Goal: Task Accomplishment & Management: Use online tool/utility

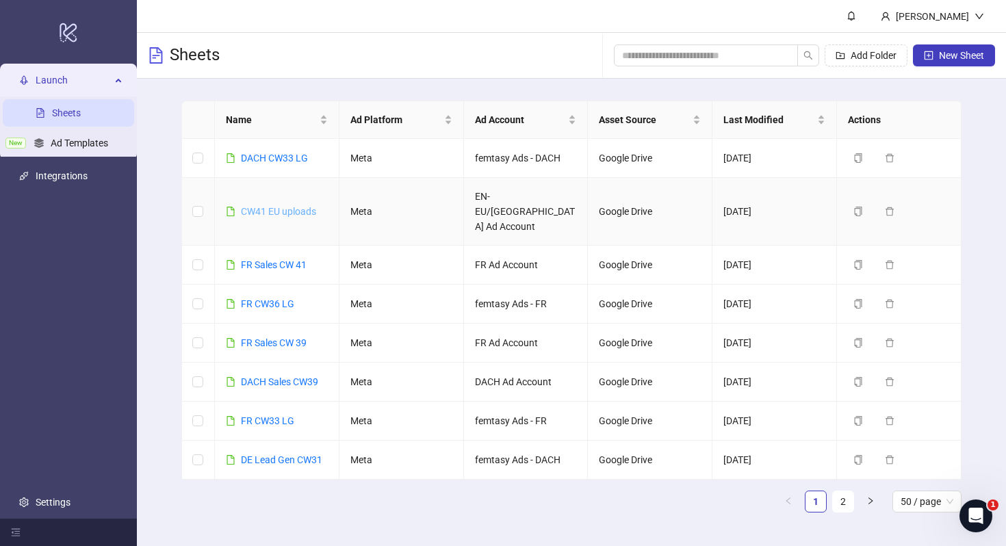
click at [290, 206] on link "CW41 EU uploads" at bounding box center [278, 211] width 75 height 11
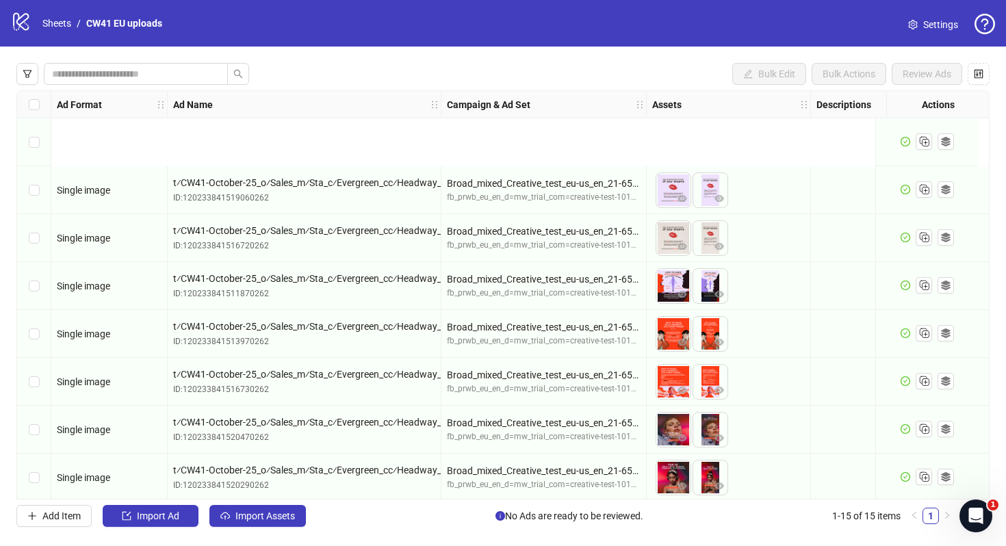
scroll to position [343, 0]
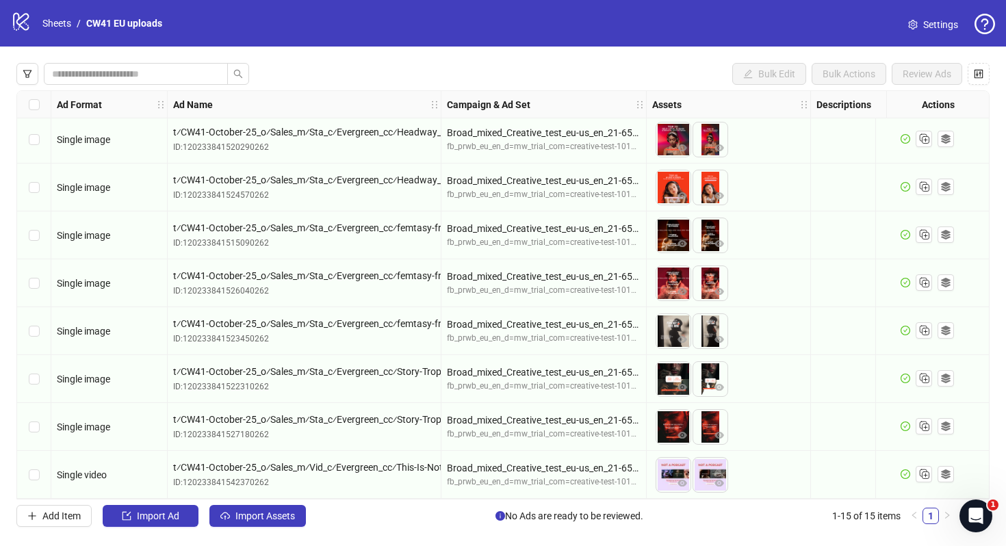
click at [925, 23] on span "Settings" at bounding box center [940, 24] width 35 height 15
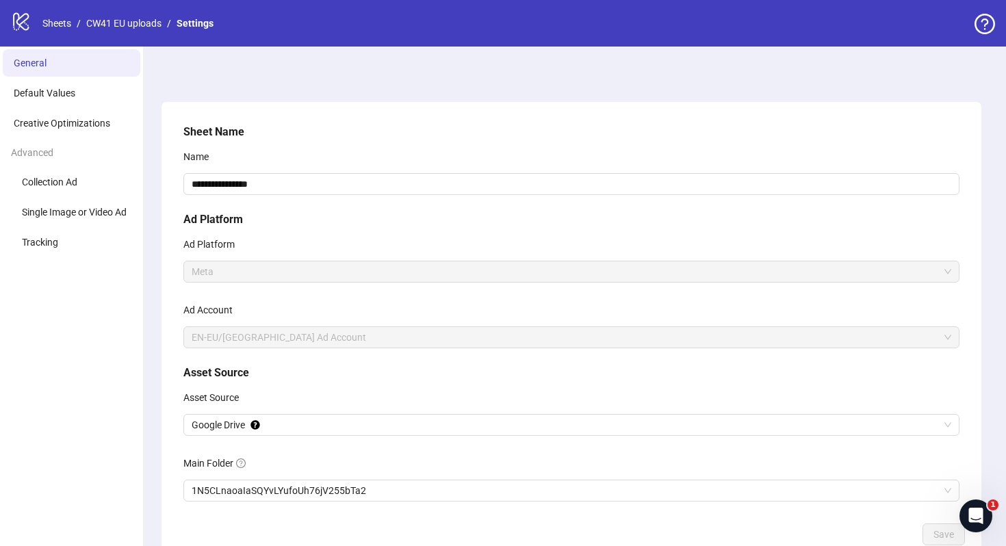
scroll to position [88, 0]
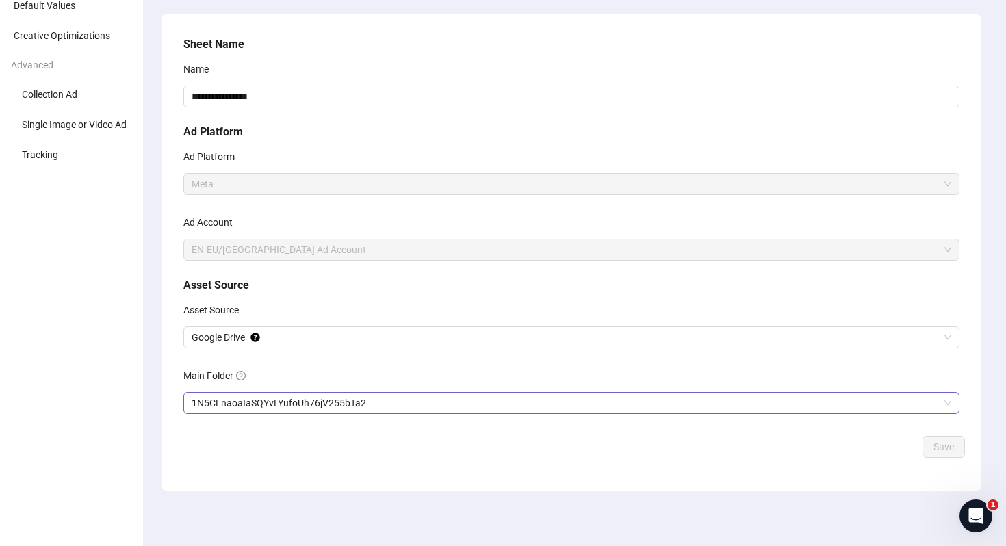
click at [335, 398] on span "1N5CLnaoaIaSQYvLYufoUh76jV255bTa2" at bounding box center [571, 403] width 759 height 21
click at [949, 444] on span "Save" at bounding box center [943, 446] width 21 height 11
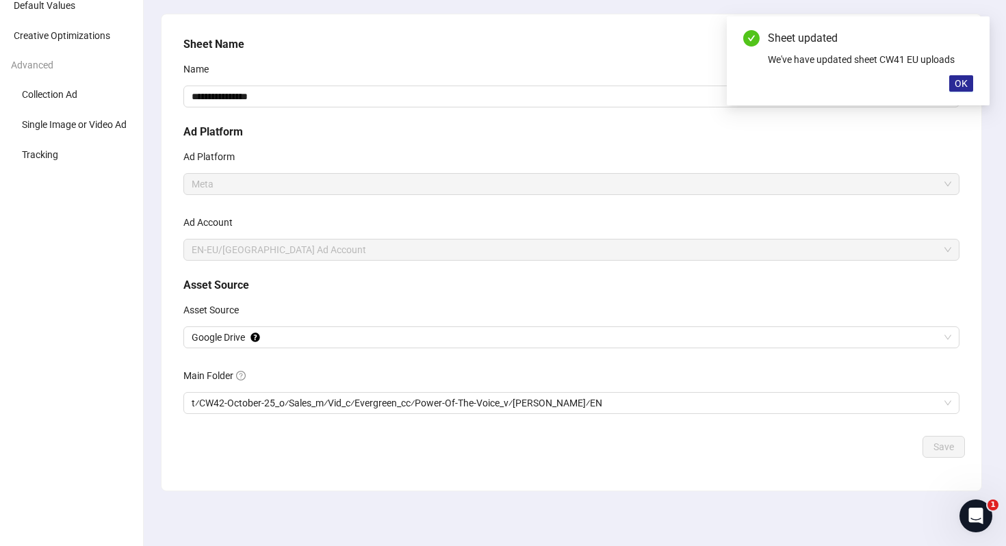
click at [957, 83] on span "OK" at bounding box center [960, 83] width 13 height 11
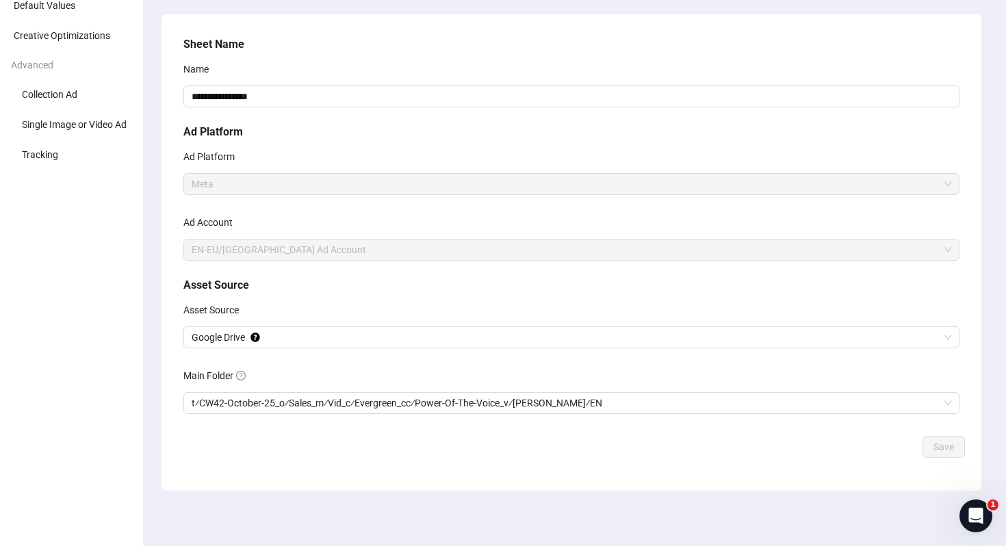
scroll to position [0, 0]
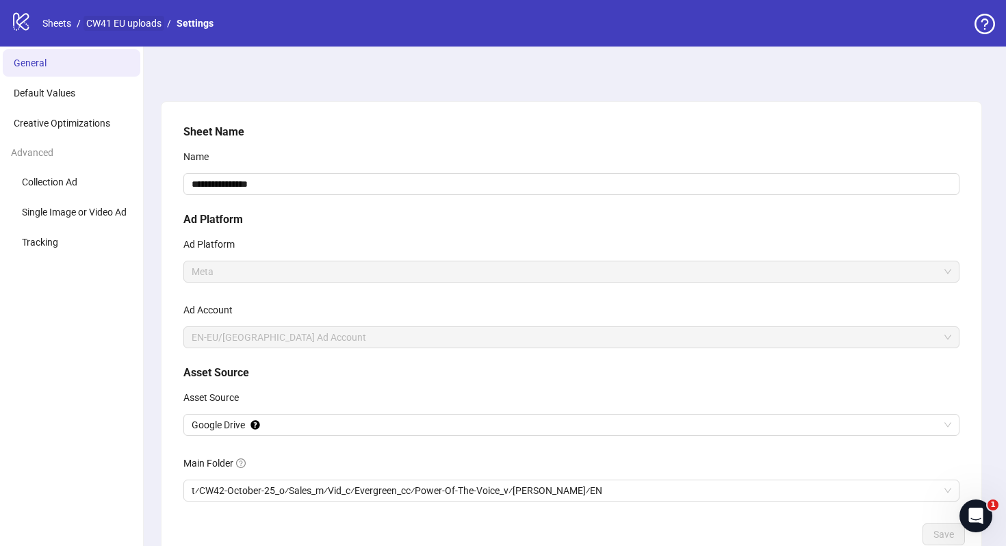
click at [136, 28] on link "CW41 EU uploads" at bounding box center [123, 23] width 81 height 15
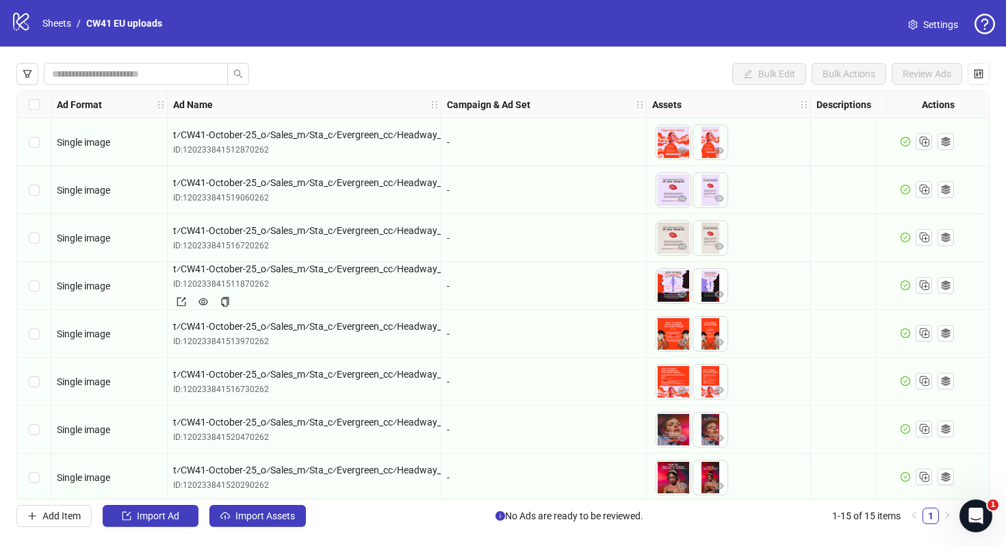
scroll to position [343, 0]
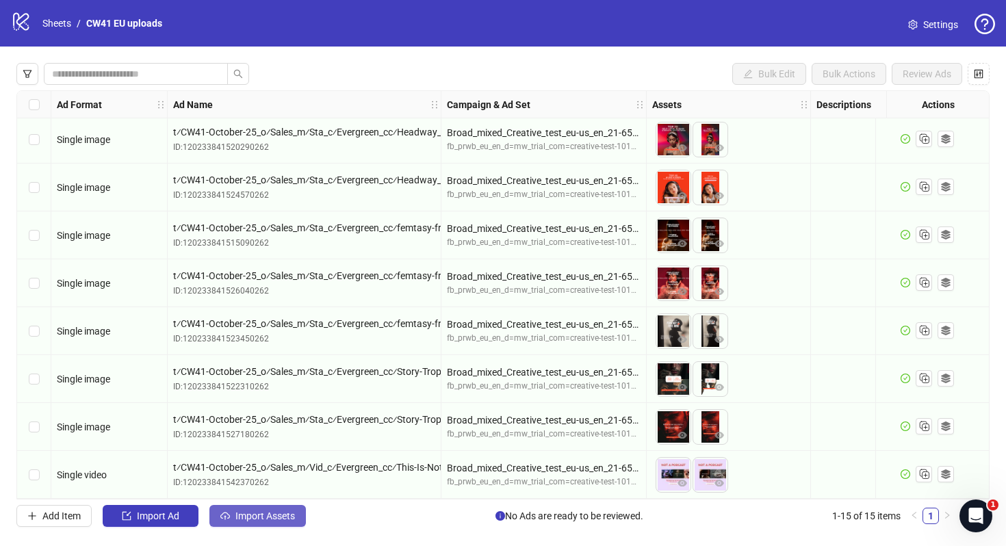
click at [275, 521] on span "Import Assets" at bounding box center [265, 515] width 60 height 11
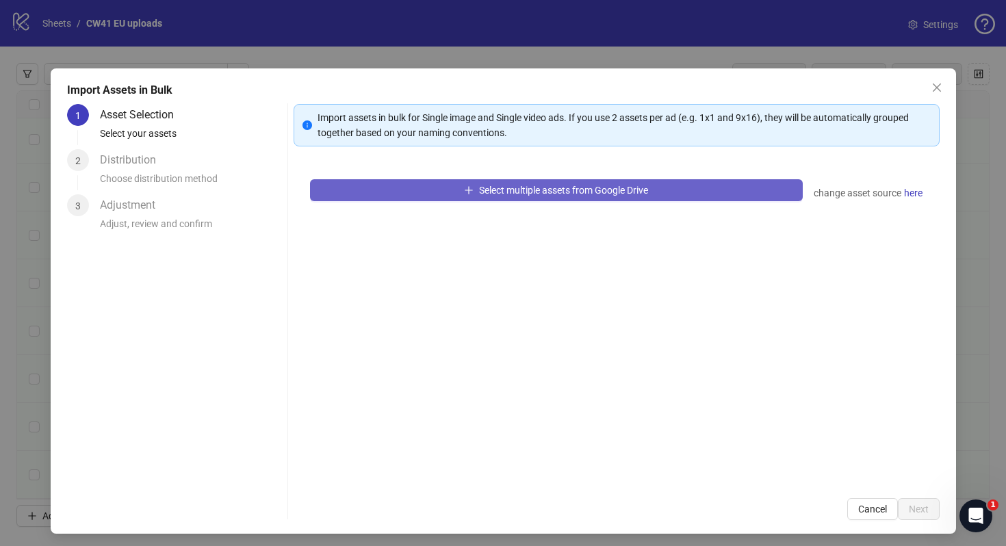
click at [582, 187] on span "Select multiple assets from Google Drive" at bounding box center [563, 190] width 169 height 11
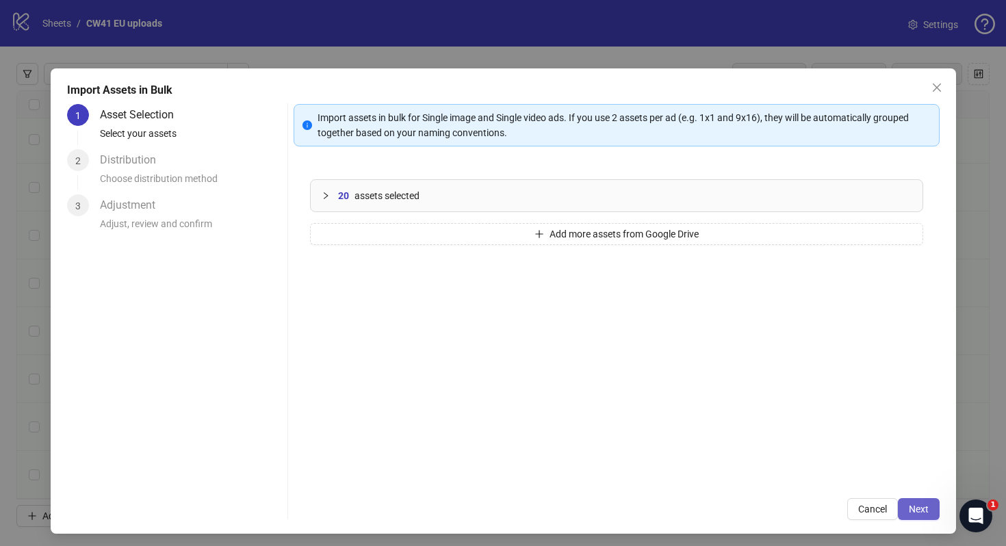
click at [918, 508] on span "Next" at bounding box center [919, 509] width 20 height 11
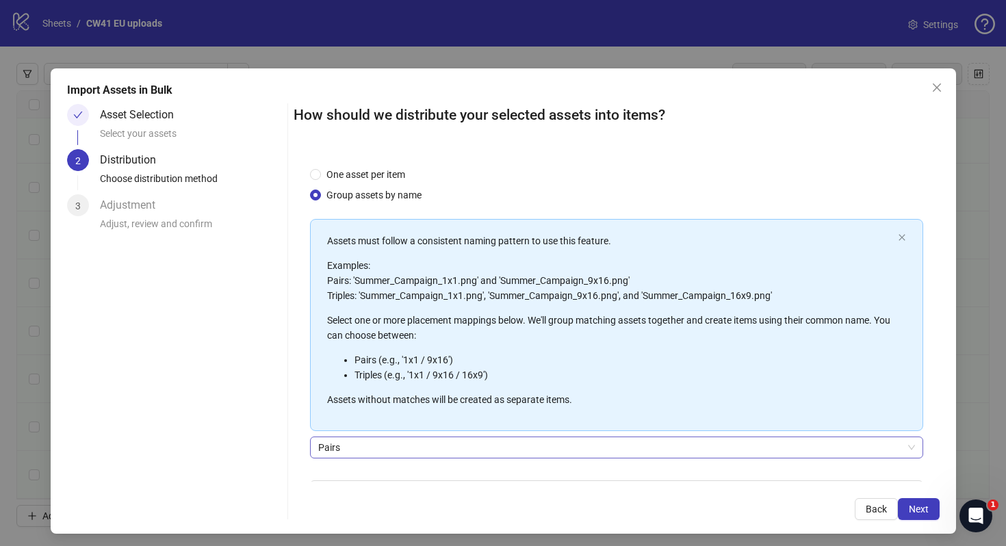
scroll to position [86, 0]
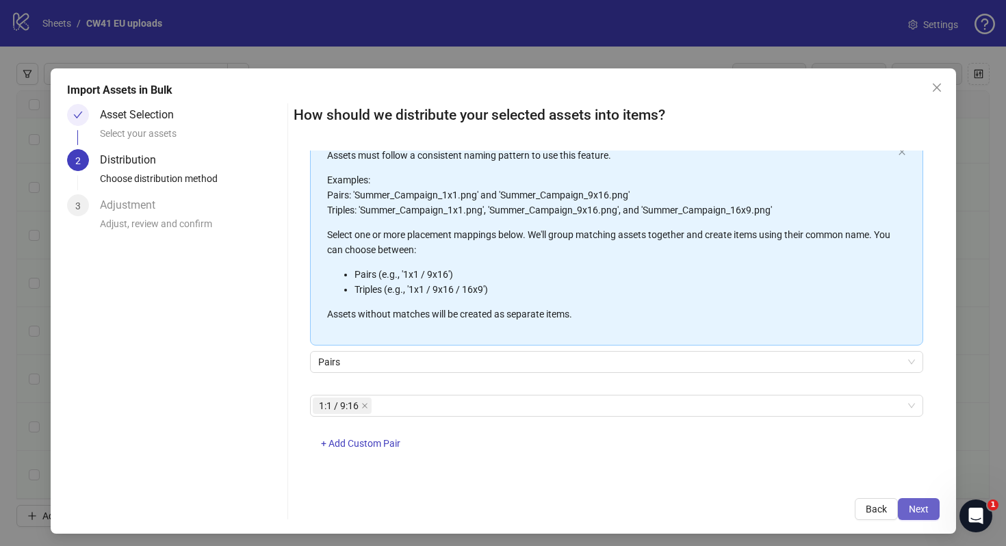
click at [930, 506] on button "Next" at bounding box center [919, 509] width 42 height 22
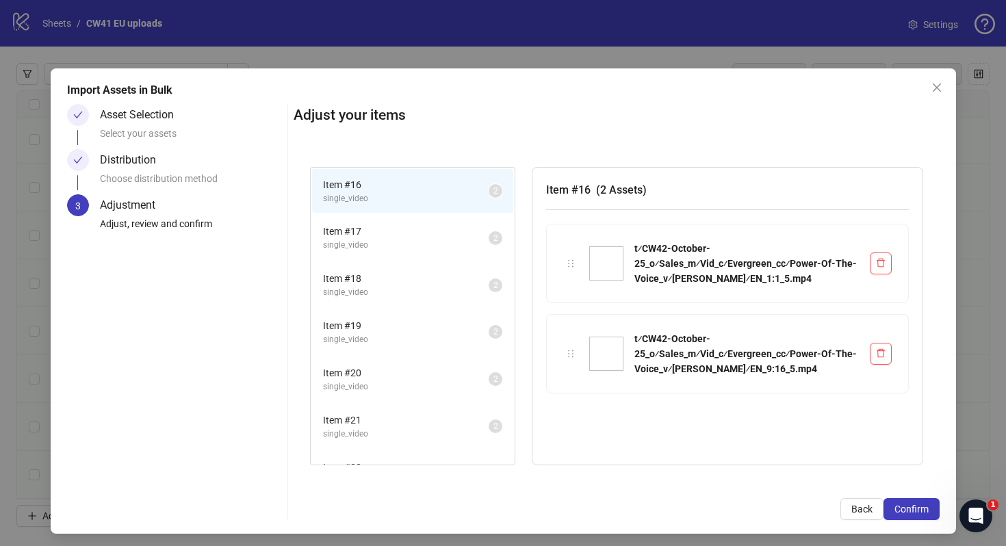
click at [399, 233] on span "Item # 17" at bounding box center [406, 231] width 166 height 15
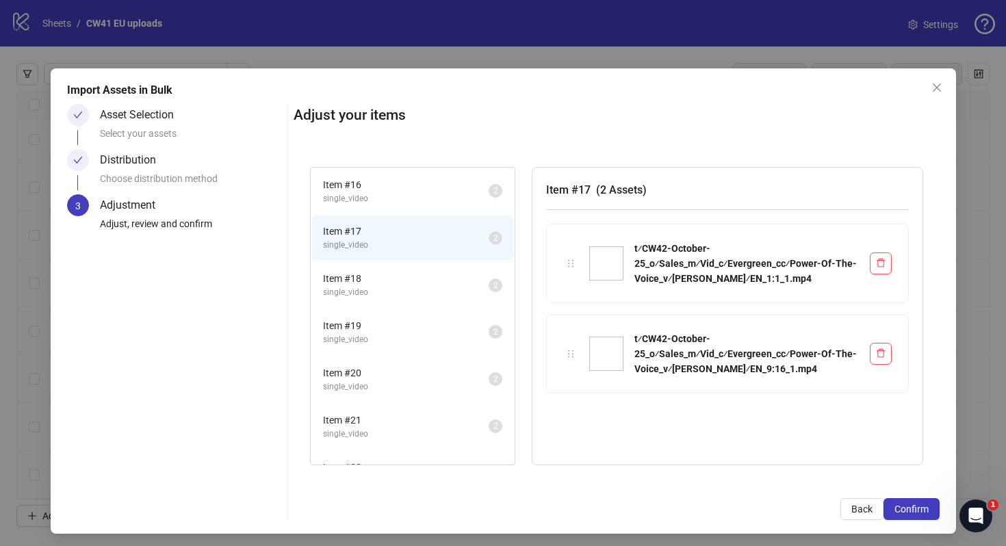
click at [399, 281] on span "Item # 18" at bounding box center [406, 278] width 166 height 15
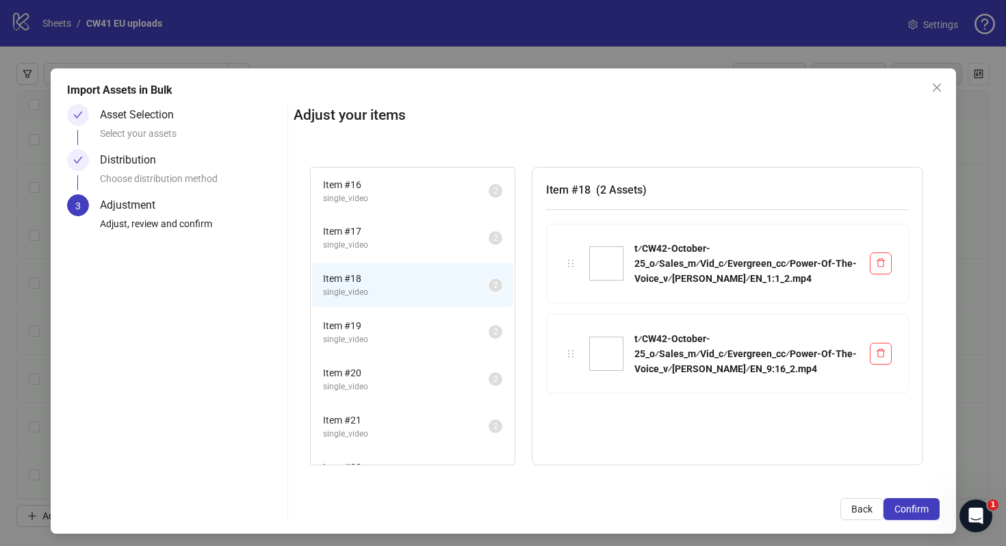
click at [408, 327] on span "Item # 19" at bounding box center [406, 325] width 166 height 15
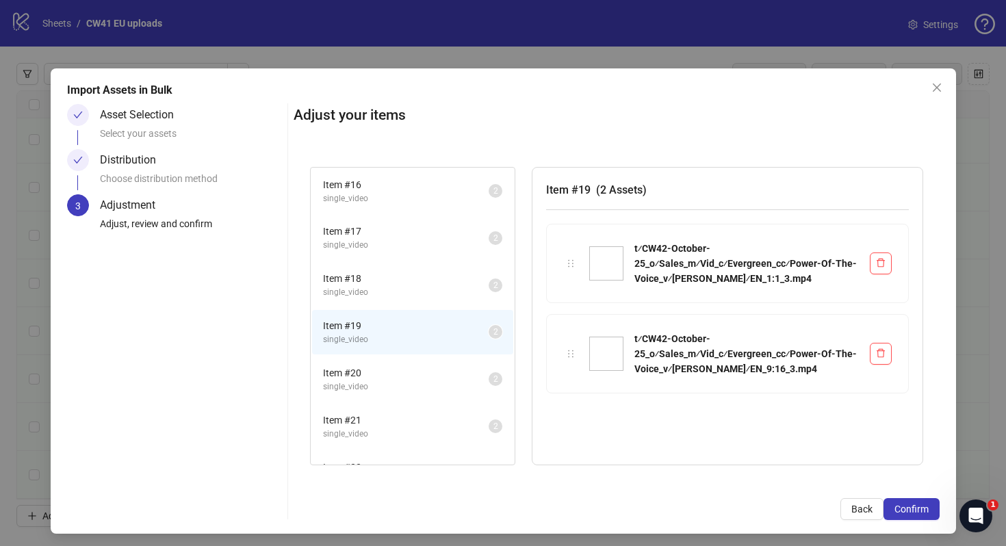
click at [412, 364] on li "Item # 20 single_video 2" at bounding box center [412, 379] width 201 height 44
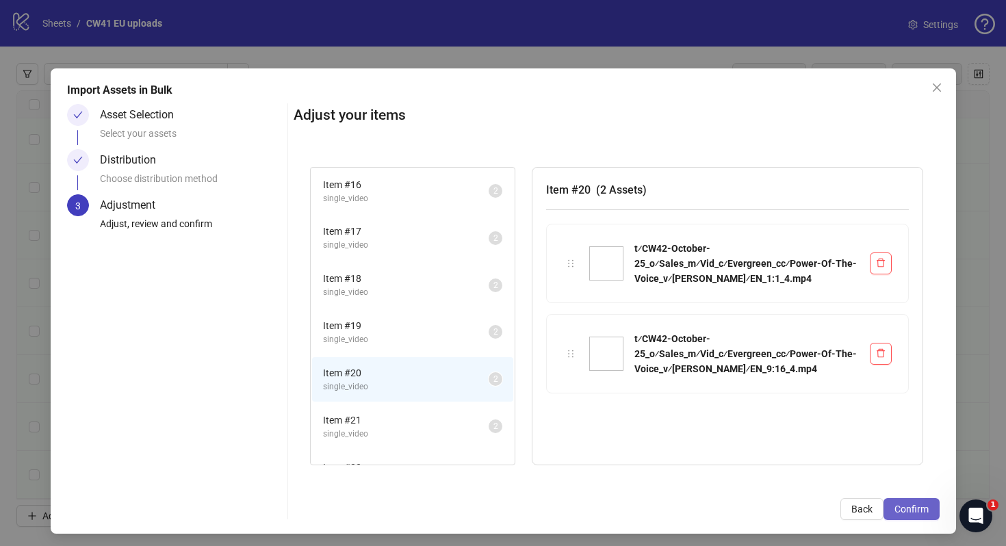
click at [896, 510] on span "Confirm" at bounding box center [911, 509] width 34 height 11
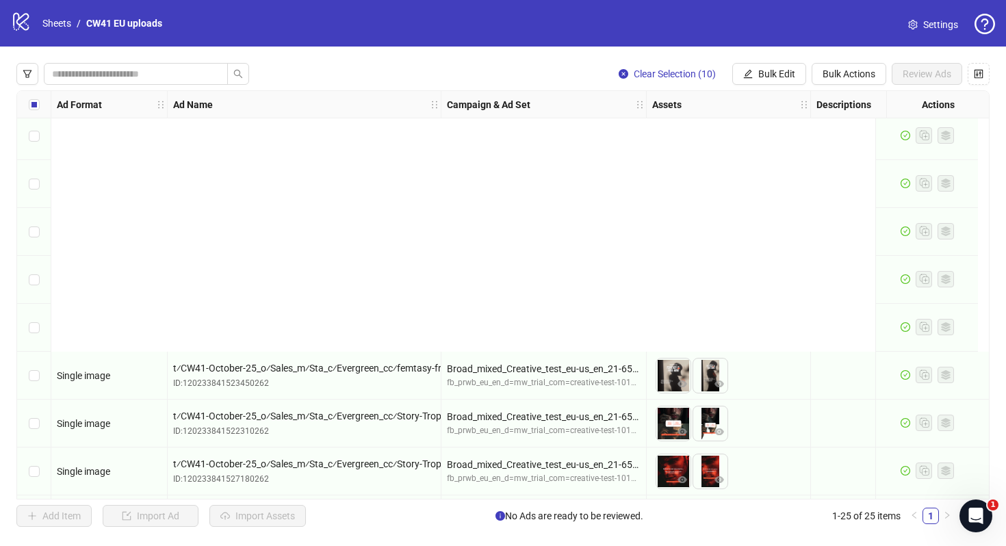
scroll to position [736, 0]
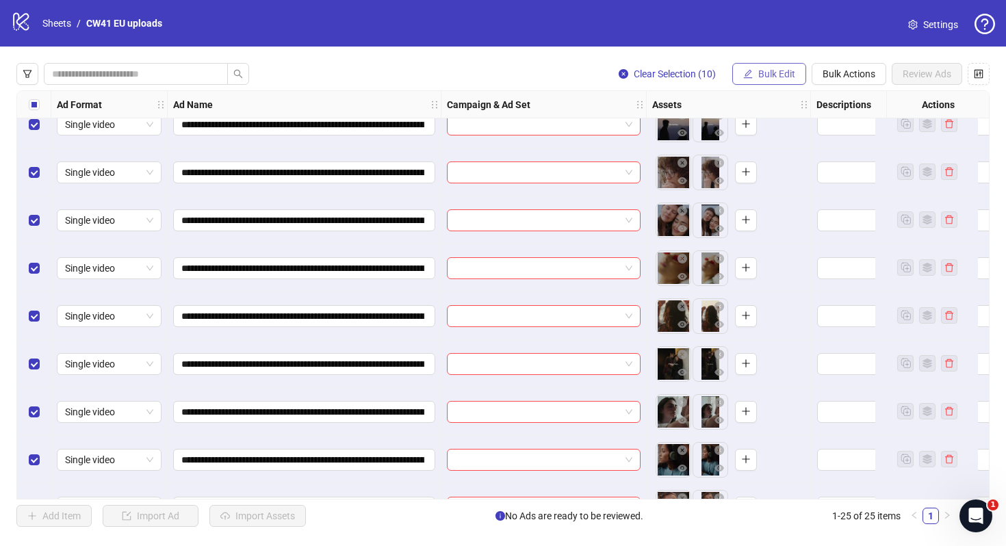
click at [757, 66] on button "Bulk Edit" at bounding box center [769, 74] width 74 height 22
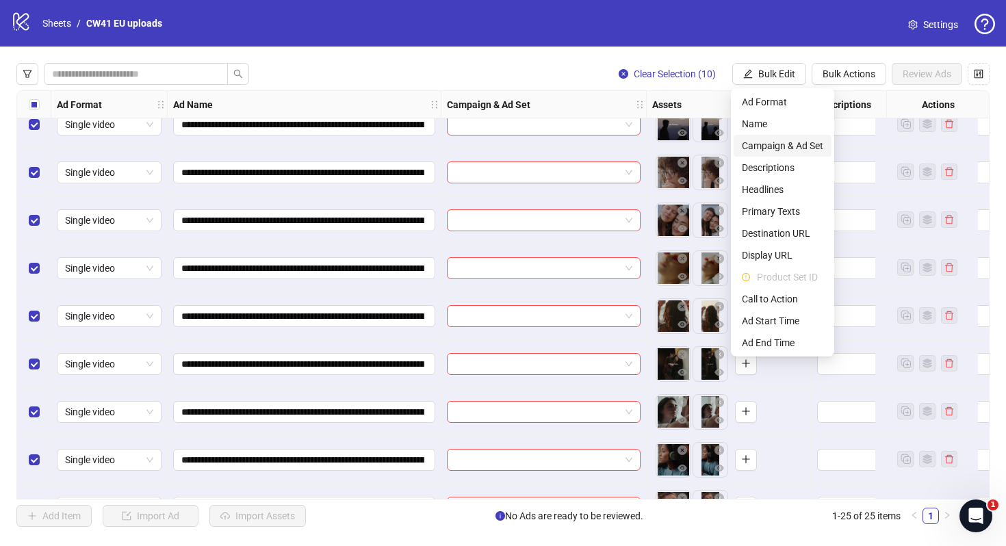
click at [761, 141] on span "Campaign & Ad Set" at bounding box center [782, 145] width 81 height 15
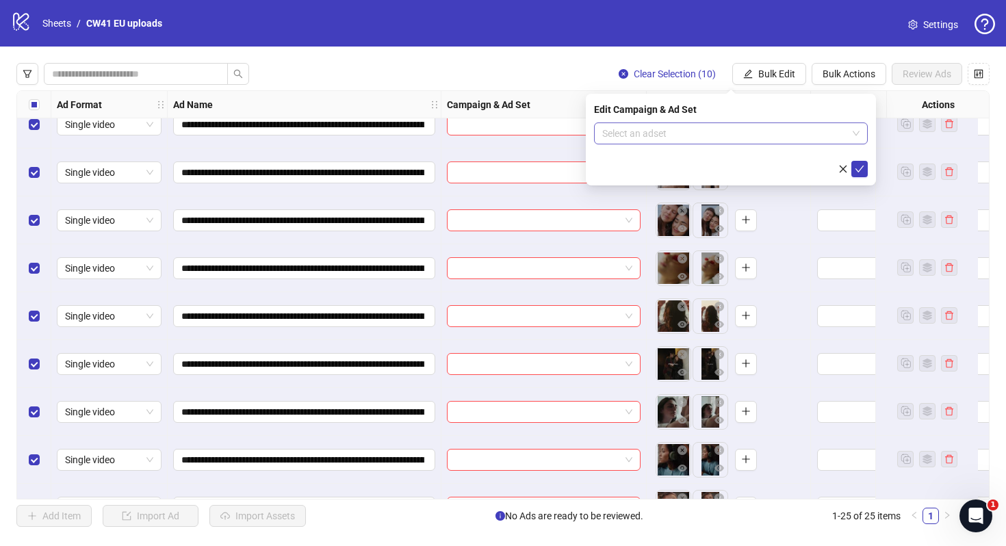
click at [804, 135] on input "search" at bounding box center [724, 133] width 245 height 21
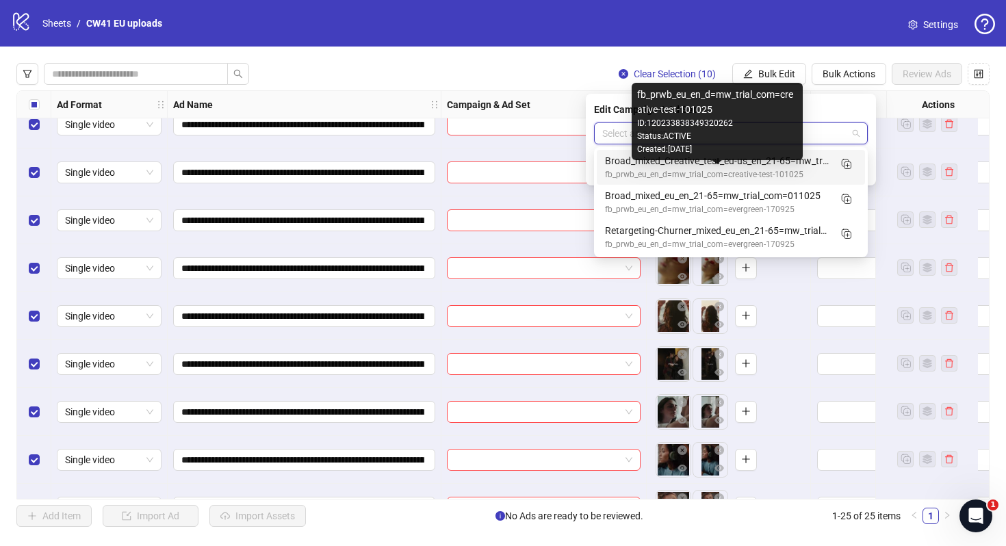
click at [785, 177] on div "fb_prwb_eu_en_d=mw_trial_com=creative-test-101025" at bounding box center [717, 174] width 224 height 13
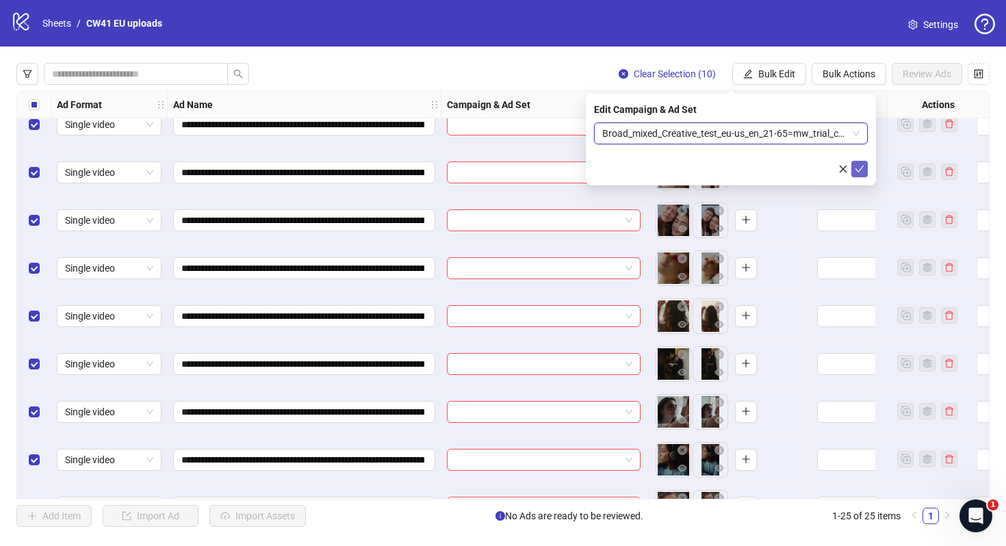
click at [858, 169] on icon "check" at bounding box center [860, 169] width 10 height 10
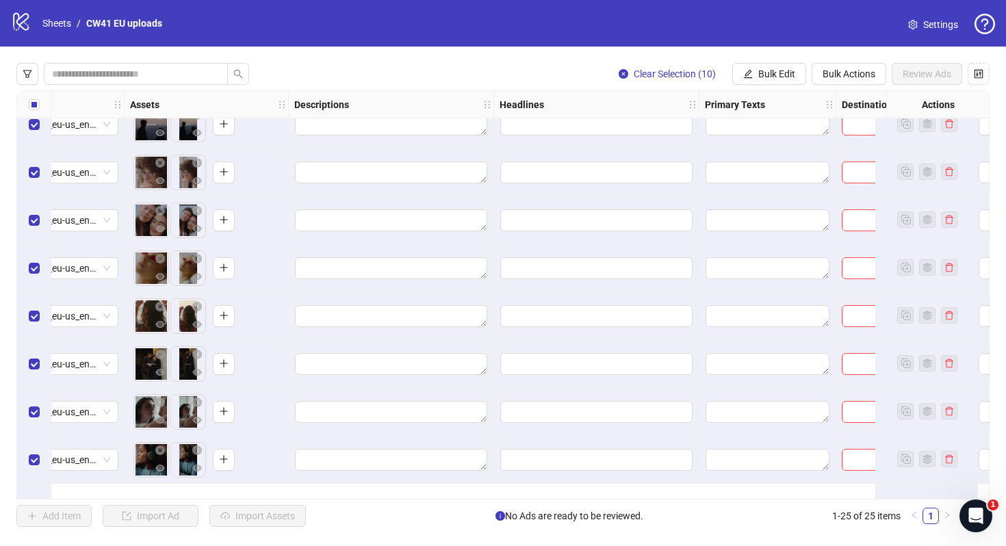
scroll to position [514, 522]
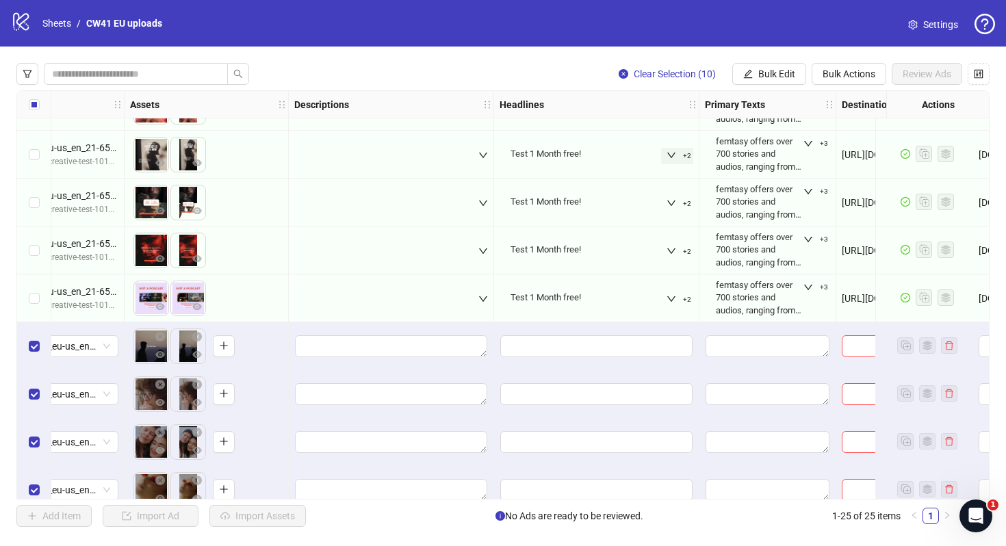
click at [673, 163] on button "+2" at bounding box center [679, 156] width 36 height 16
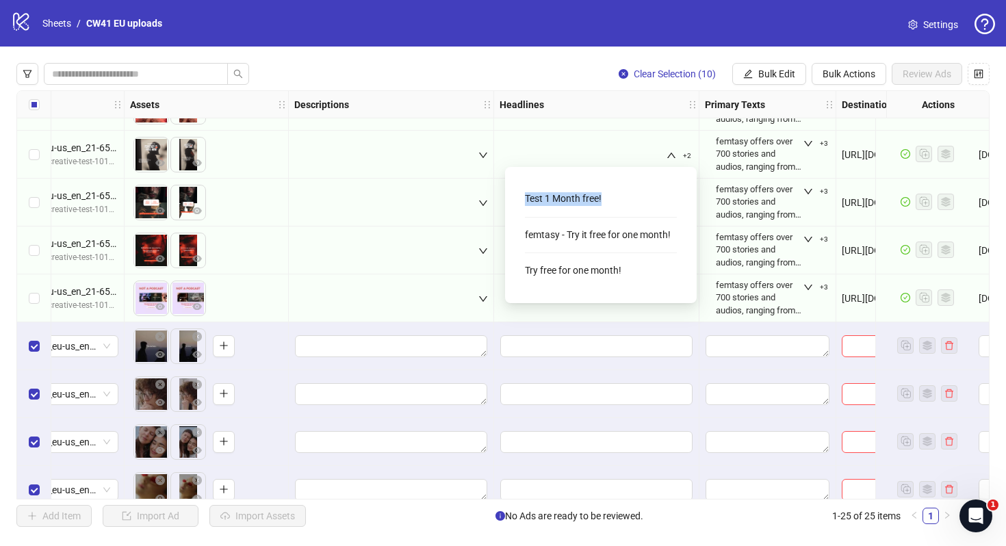
drag, startPoint x: 621, startPoint y: 200, endPoint x: 506, endPoint y: 200, distance: 114.9
click at [506, 200] on div "Test 1 Month free! femtasy - Try it free for one month! Try free for one month!" at bounding box center [601, 235] width 192 height 136
copy div "Test 1 Month free!"
click at [753, 74] on button "Bulk Edit" at bounding box center [769, 74] width 74 height 22
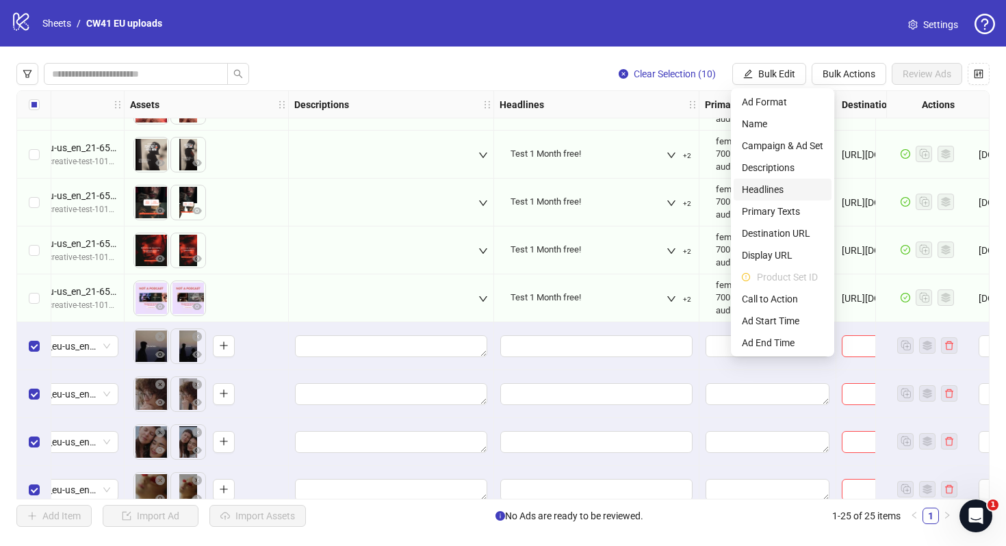
click at [770, 186] on span "Headlines" at bounding box center [782, 189] width 81 height 15
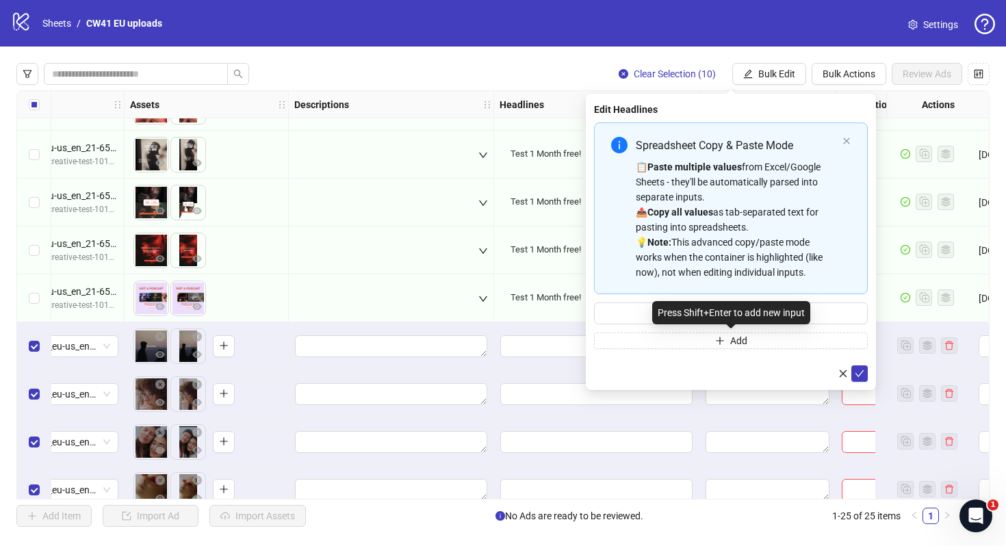
click at [675, 316] on div "Press Shift+Enter to add new input" at bounding box center [731, 312] width 158 height 23
click at [620, 313] on input "Multi-input container - paste or copy values" at bounding box center [731, 313] width 274 height 22
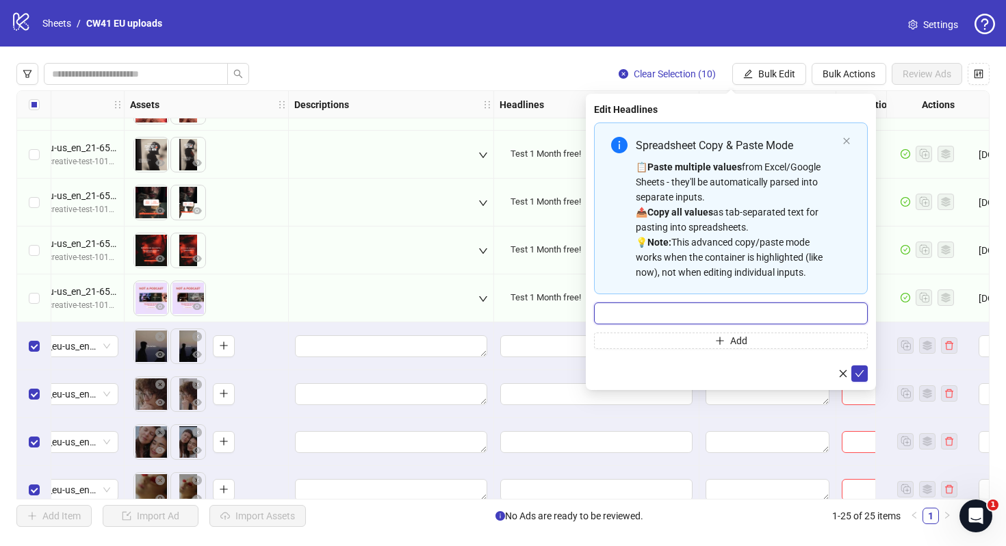
paste input "**********"
type input "**********"
click at [524, 252] on div "Test 1 Month free!" at bounding box center [545, 250] width 70 height 12
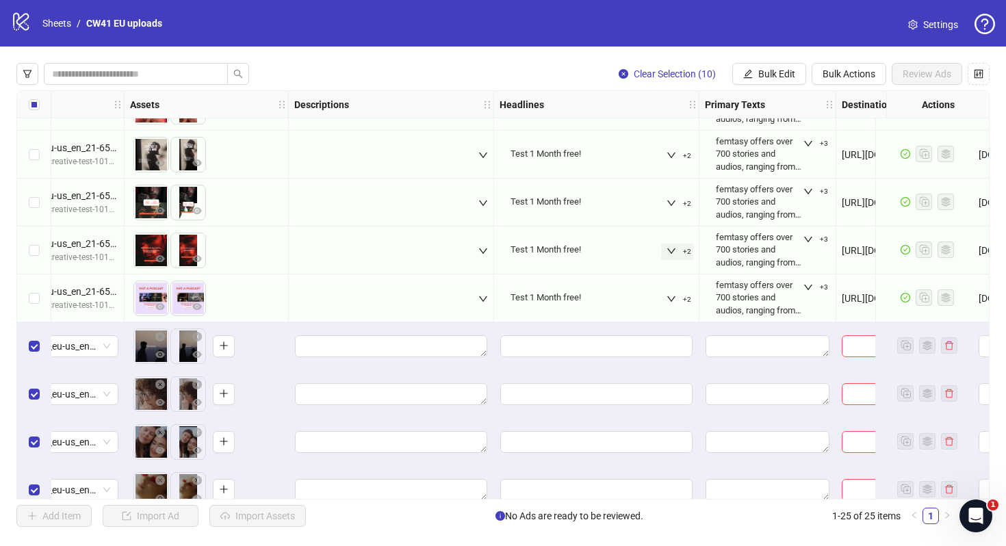
click at [667, 251] on icon "down" at bounding box center [671, 251] width 10 height 10
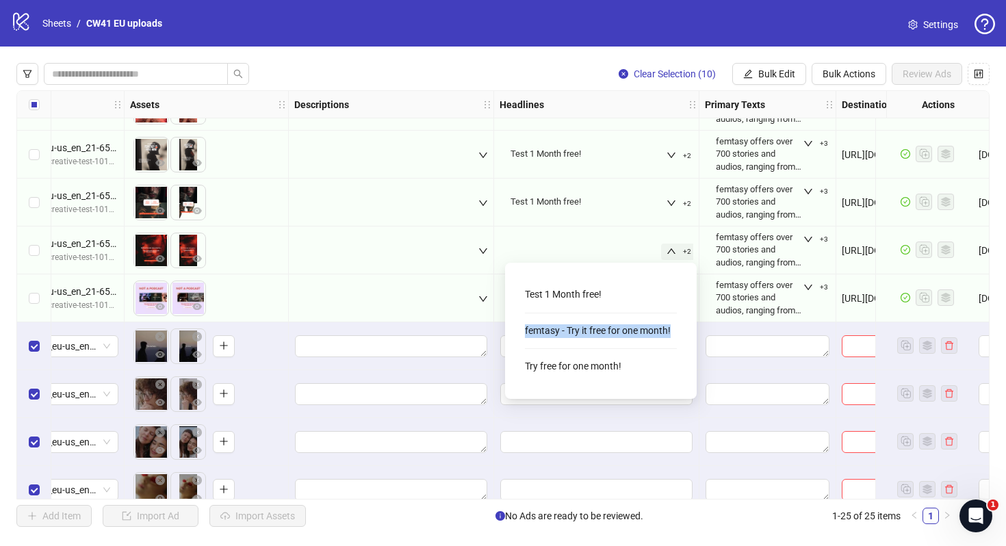
drag, startPoint x: 681, startPoint y: 329, endPoint x: 514, endPoint y: 329, distance: 166.9
click at [514, 329] on div "Test 1 Month free! femtasy - Try it free for one month! Try free for one month!" at bounding box center [600, 331] width 175 height 114
copy div "femtasy - Try it free for one month!"
click at [748, 79] on button "Bulk Edit" at bounding box center [769, 74] width 74 height 22
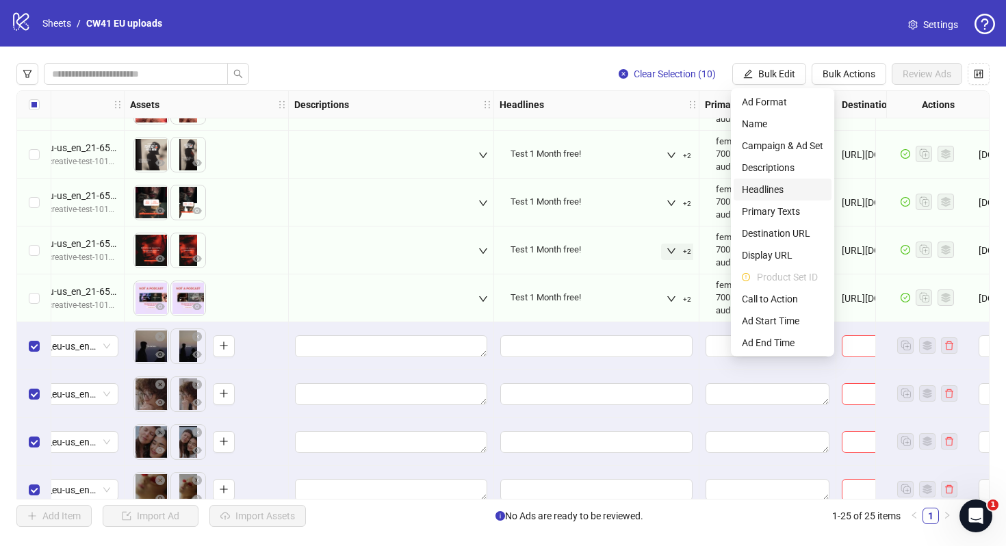
click at [773, 185] on span "Headlines" at bounding box center [782, 189] width 81 height 15
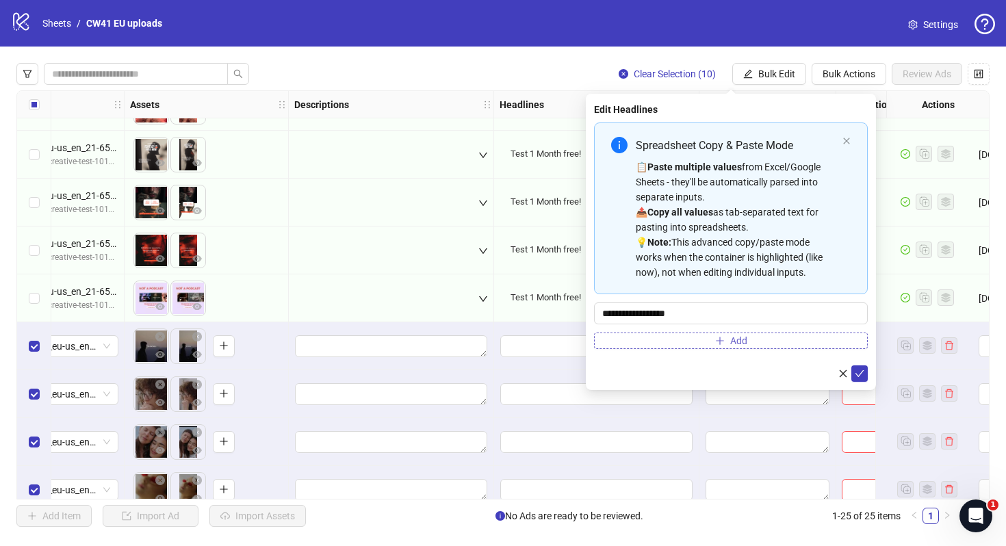
click at [693, 347] on button "Add" at bounding box center [731, 340] width 274 height 16
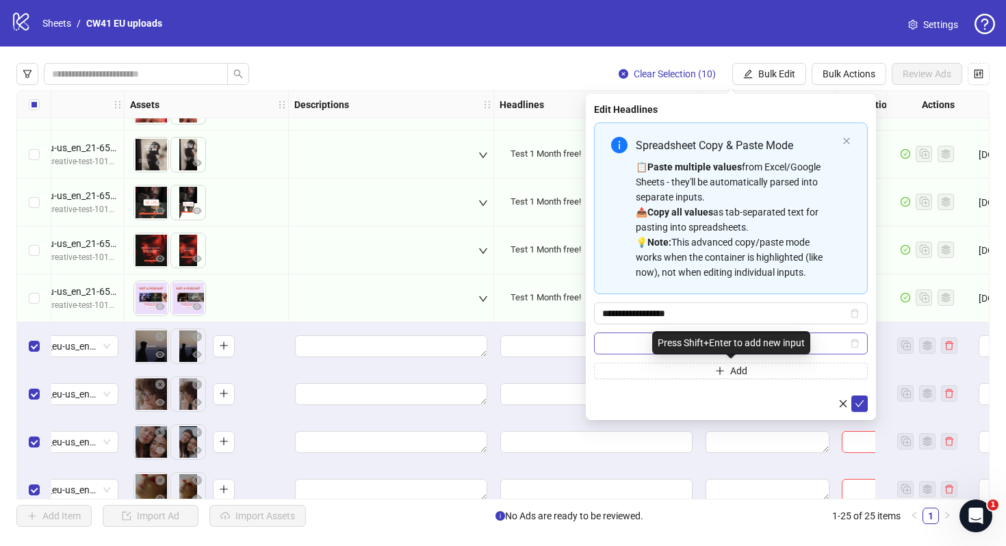
click at [627, 344] on input "Multi-input container - paste or copy values" at bounding box center [724, 343] width 245 height 15
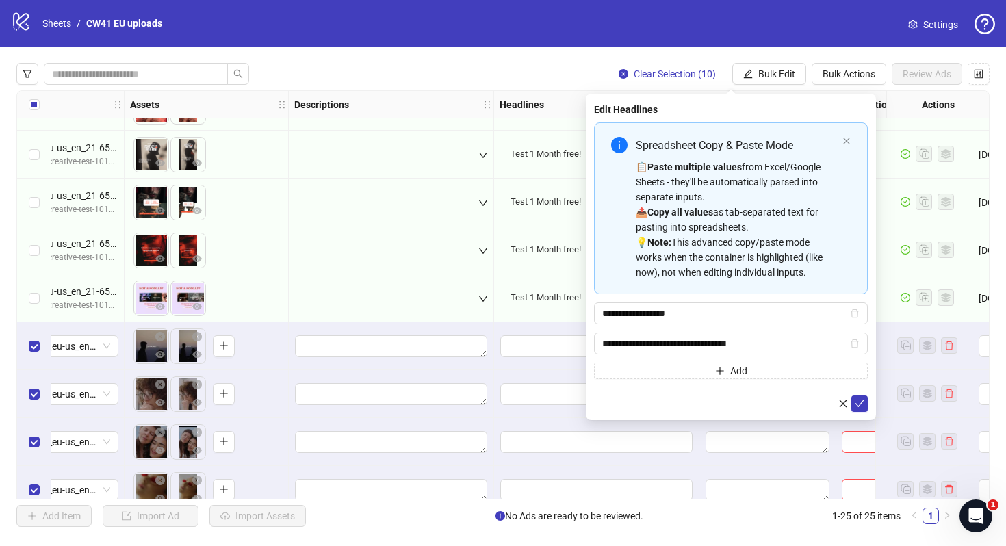
type input "**********"
click at [562, 289] on div "Test 1 Month free!" at bounding box center [554, 297] width 98 height 29
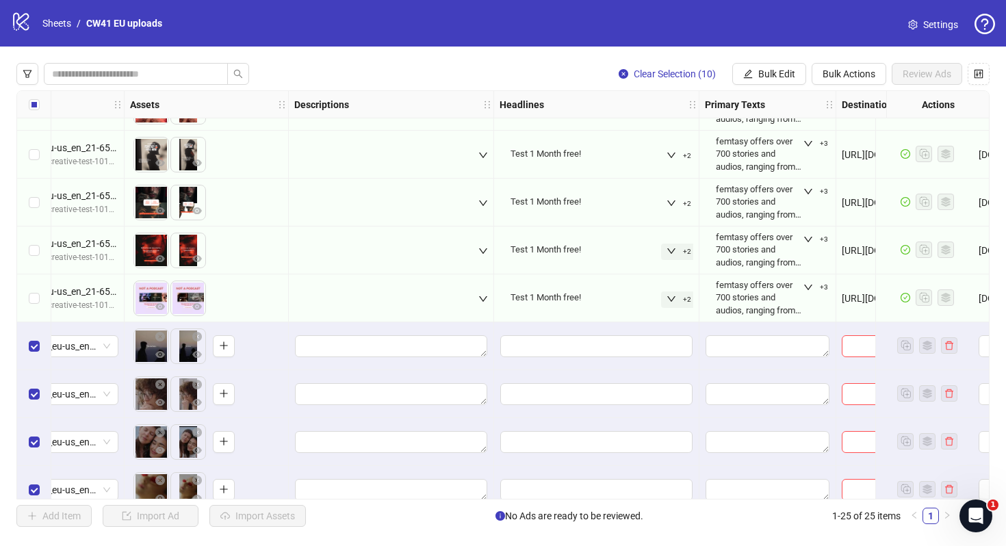
click at [674, 300] on icon "down" at bounding box center [671, 299] width 10 height 10
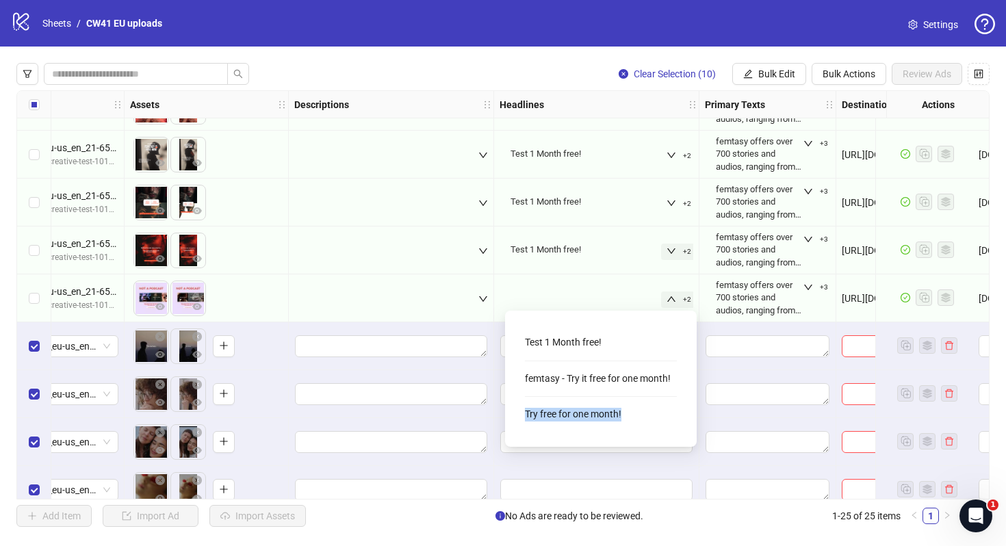
drag, startPoint x: 640, startPoint y: 419, endPoint x: 523, endPoint y: 421, distance: 117.0
click at [524, 421] on div "Test 1 Month free! femtasy - Try it free for one month! Try free for one month!" at bounding box center [601, 379] width 170 height 114
copy div "Try free for one month!"
click at [772, 79] on button "Bulk Edit" at bounding box center [769, 74] width 74 height 22
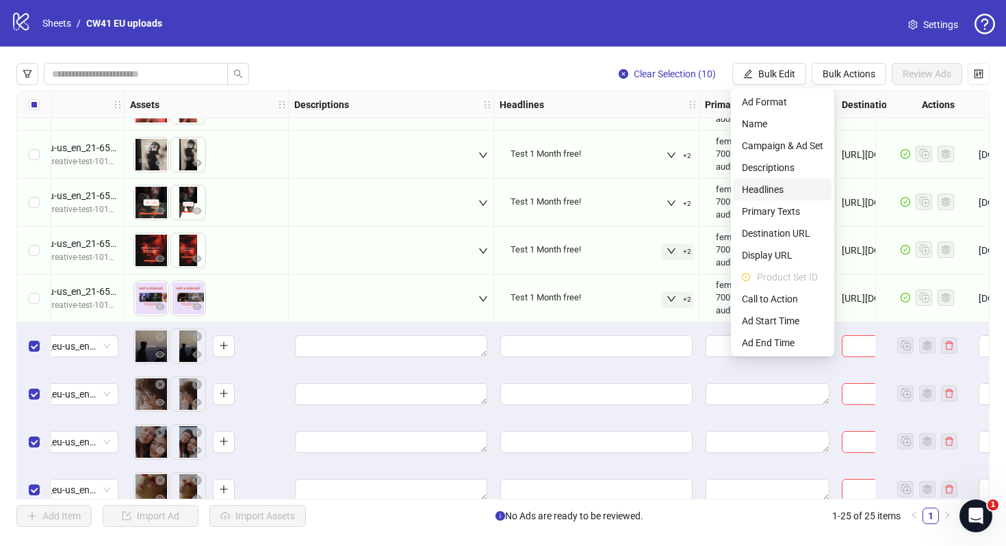
click at [767, 188] on span "Headlines" at bounding box center [782, 189] width 81 height 15
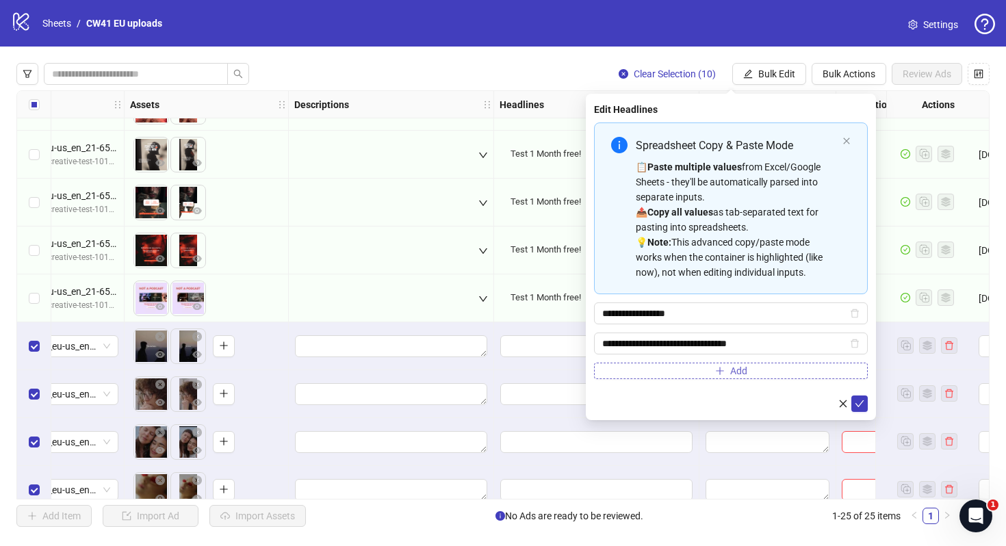
click at [695, 373] on button "Add" at bounding box center [731, 371] width 274 height 16
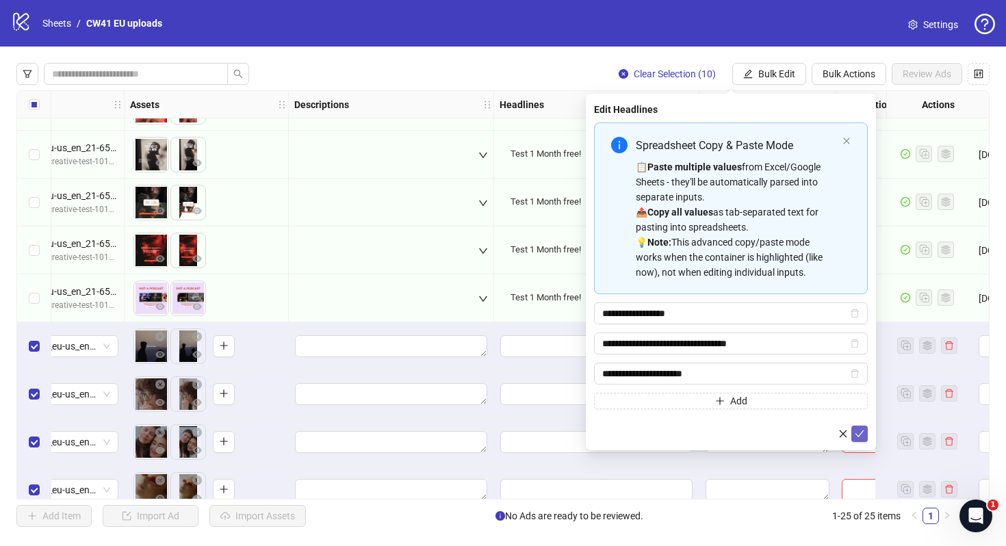
type input "**********"
click at [857, 432] on icon "check" at bounding box center [860, 434] width 10 height 10
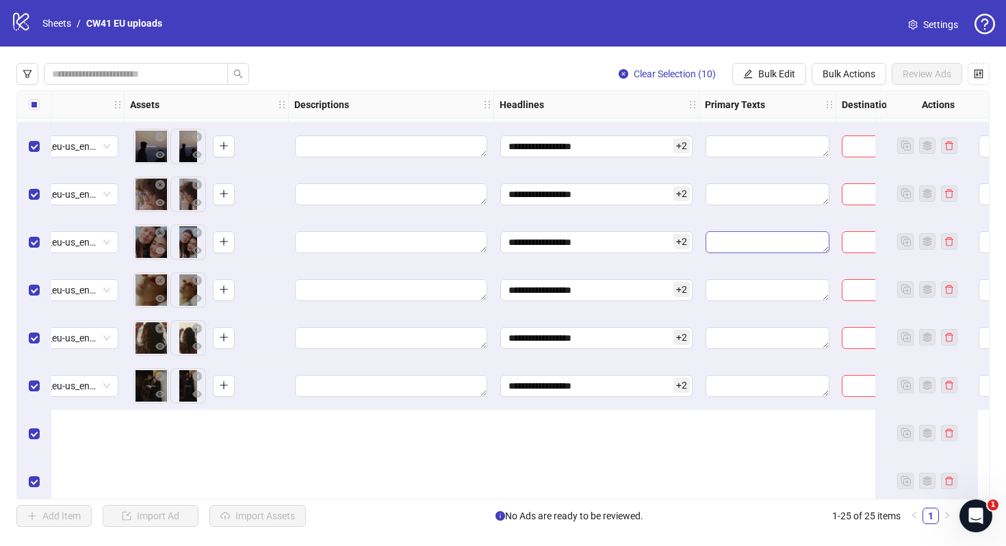
scroll to position [554, 522]
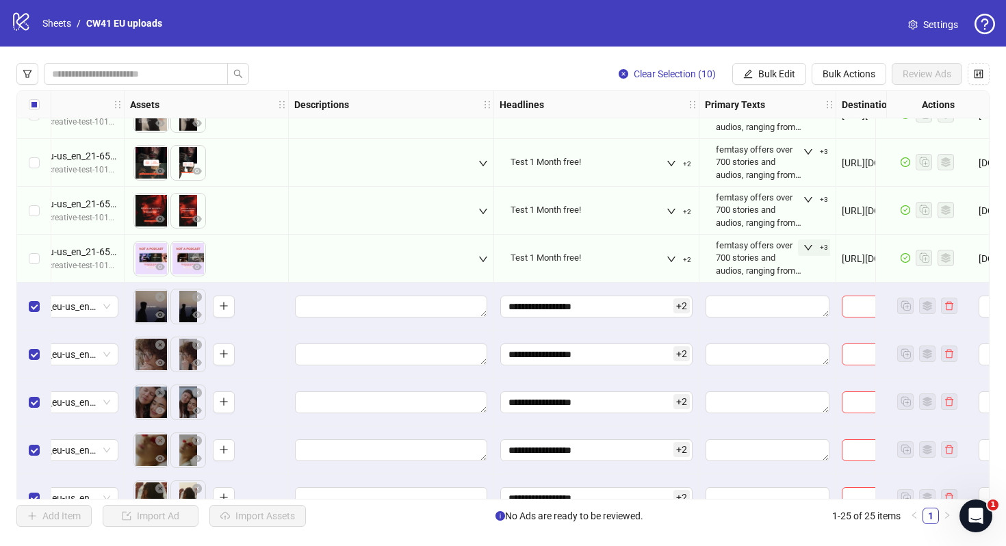
click at [806, 250] on icon "down" at bounding box center [808, 248] width 10 height 10
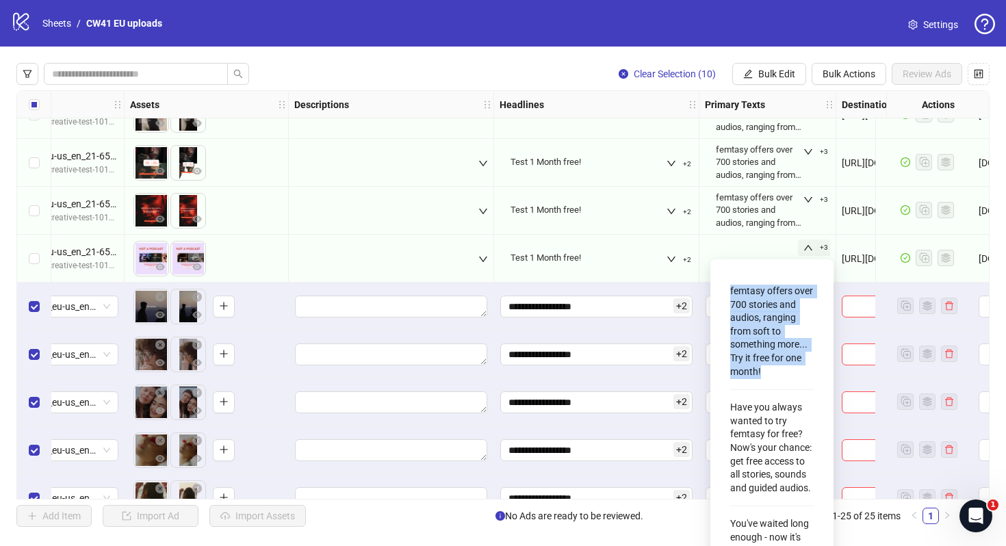
drag, startPoint x: 765, startPoint y: 364, endPoint x: 727, endPoint y: 296, distance: 78.4
click at [727, 296] on div "femtasy offers over 700 stories and audios, ranging from soft to something more…" at bounding box center [771, 407] width 101 height 274
copy div "femtasy offers over 700 stories and audios, ranging from soft to something more…"
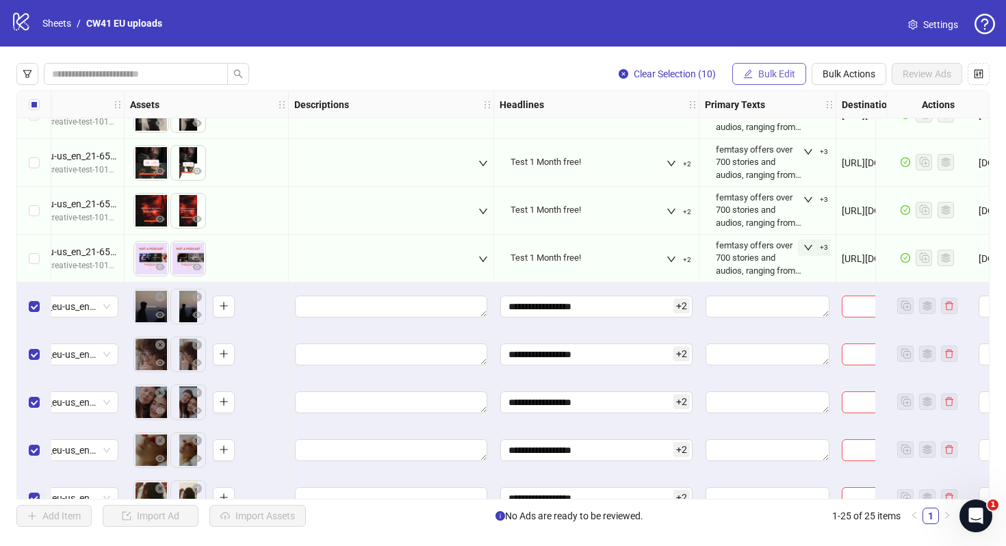
click at [770, 73] on span "Bulk Edit" at bounding box center [776, 73] width 37 height 11
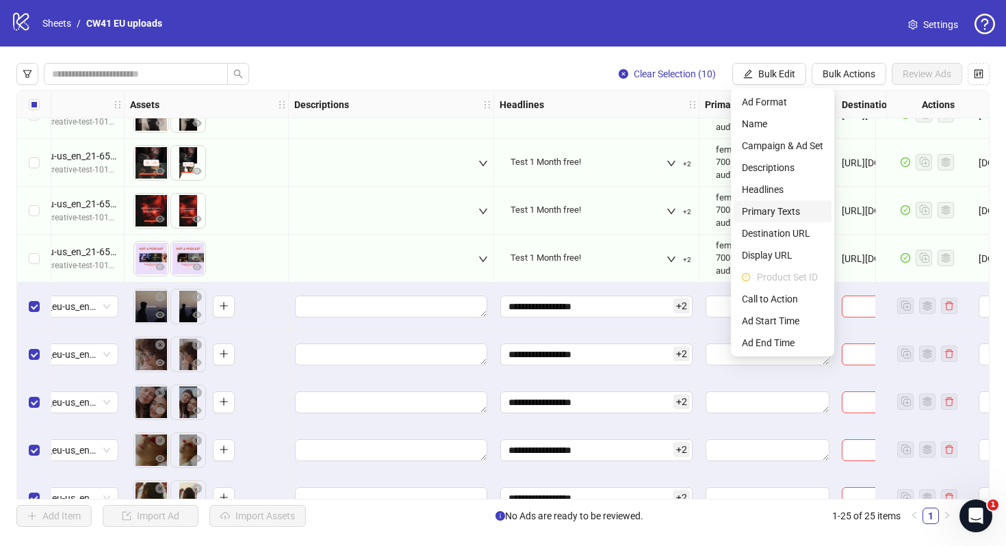
click at [768, 208] on span "Primary Texts" at bounding box center [782, 211] width 81 height 15
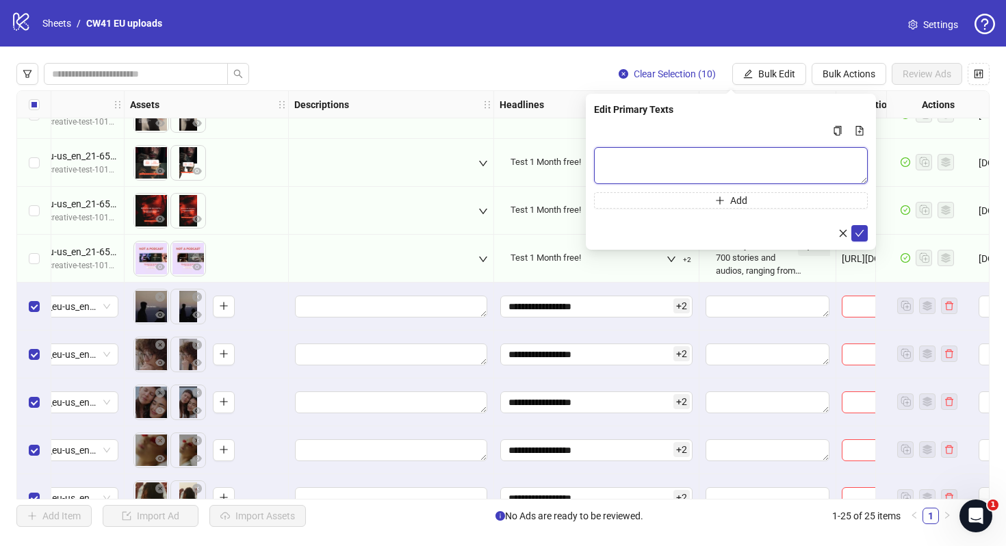
click at [665, 168] on textarea "Multi-text input container - paste or copy values" at bounding box center [731, 165] width 274 height 37
paste textarea "**********"
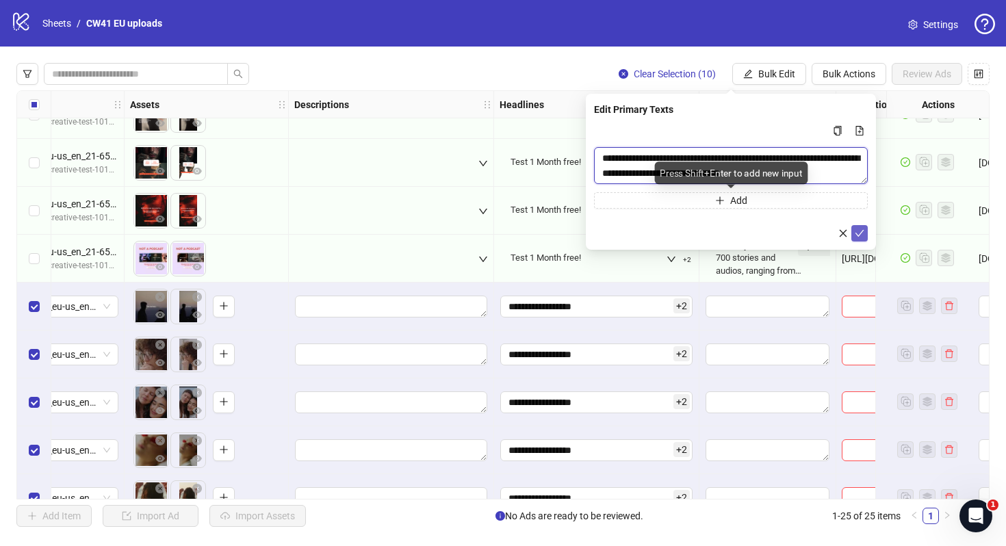
type textarea "**********"
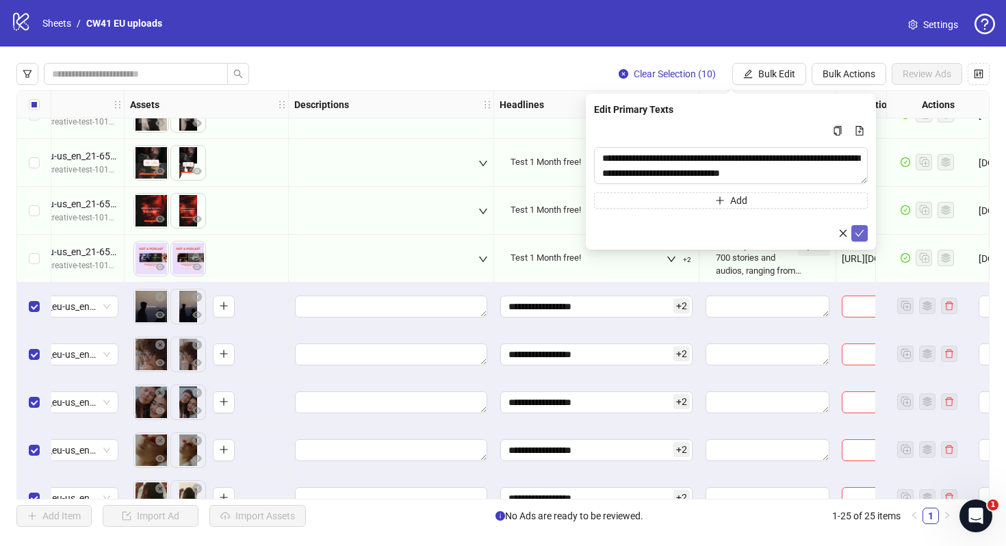
click at [858, 229] on icon "check" at bounding box center [860, 234] width 10 height 10
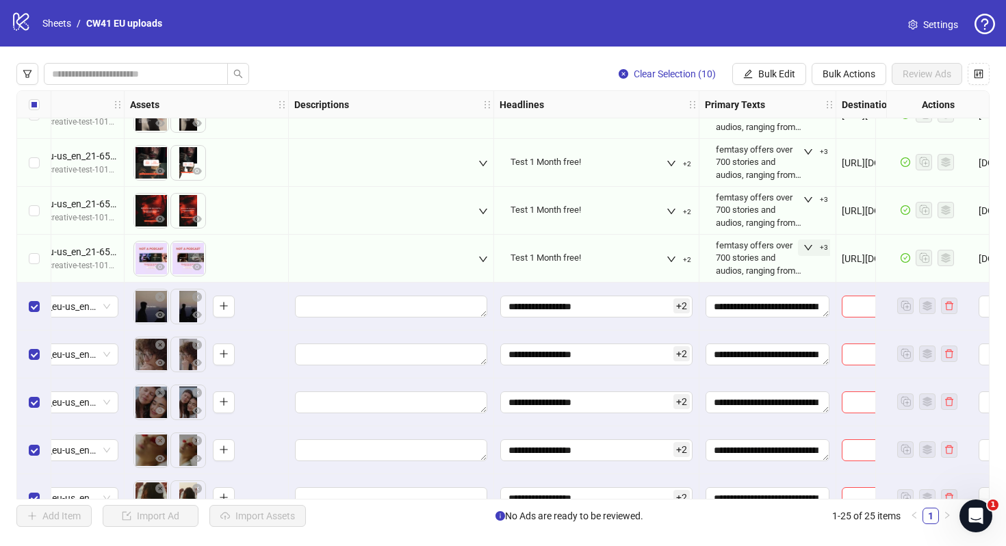
click at [806, 250] on icon "down" at bounding box center [808, 248] width 10 height 10
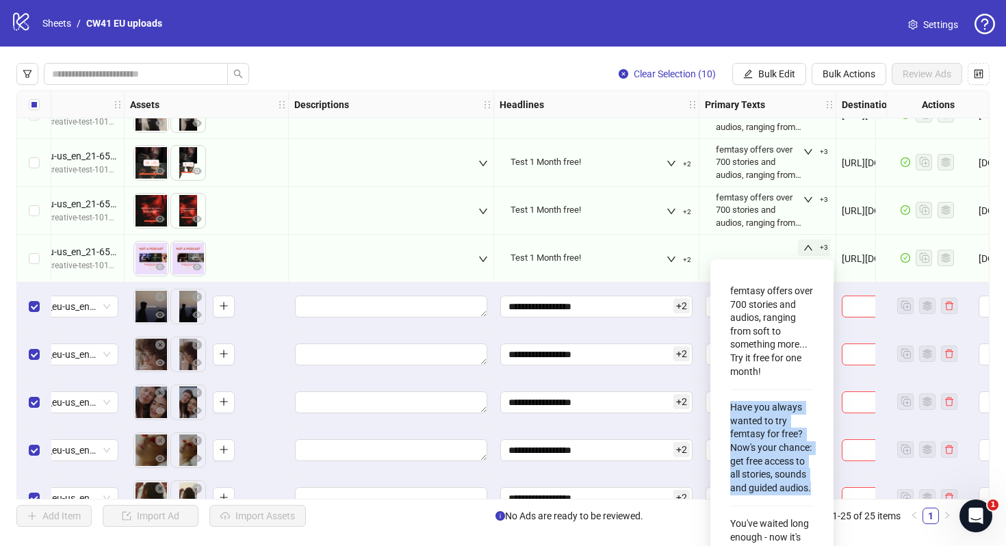
drag, startPoint x: 811, startPoint y: 493, endPoint x: 718, endPoint y: 412, distance: 123.2
click at [718, 412] on div "femtasy offers over 700 stories and audios, ranging from soft to something more…" at bounding box center [771, 407] width 123 height 296
copy div "Have you always wanted to try femtasy for free? Now's your chance: get free acc…"
click at [779, 70] on span "Bulk Edit" at bounding box center [776, 73] width 37 height 11
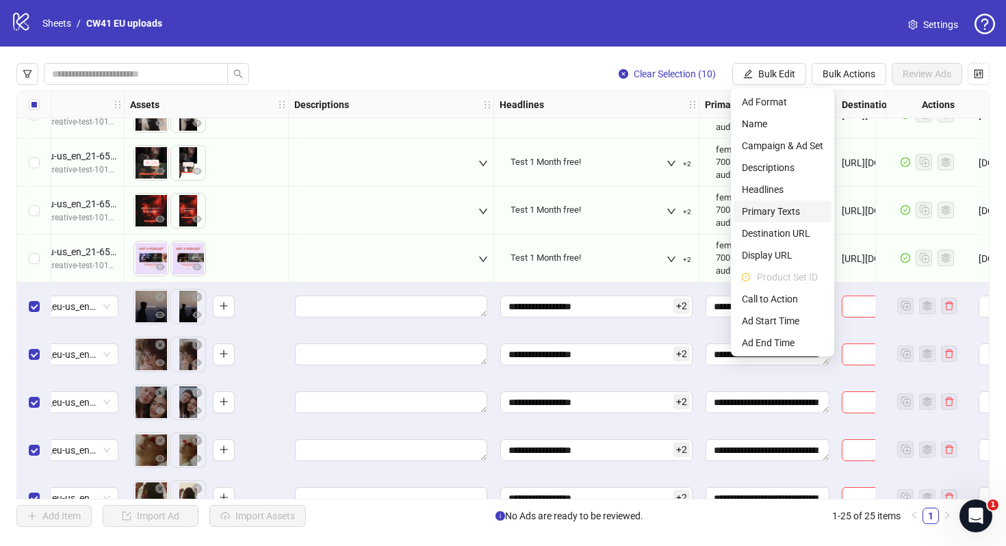
click at [783, 209] on span "Primary Texts" at bounding box center [782, 211] width 81 height 15
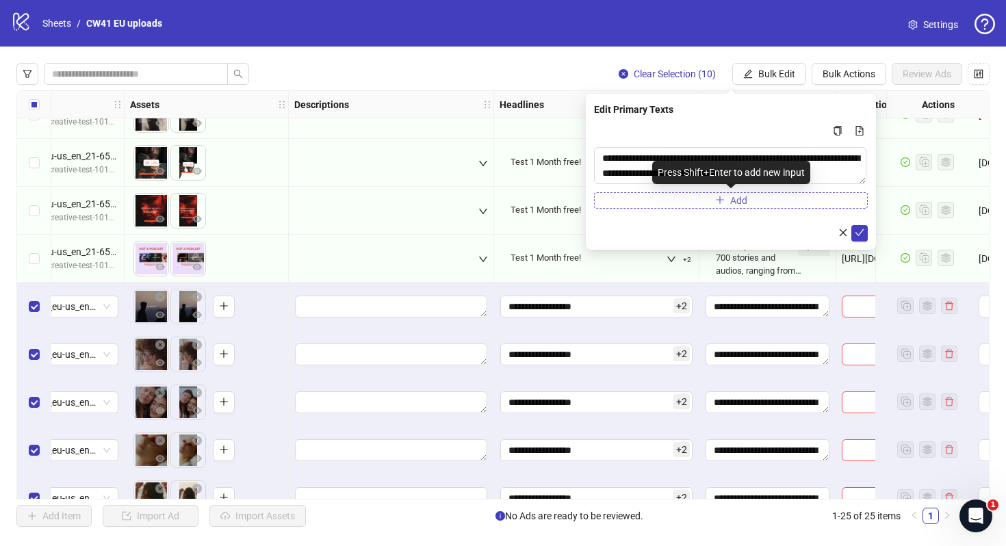
click at [753, 195] on button "Add" at bounding box center [731, 200] width 274 height 16
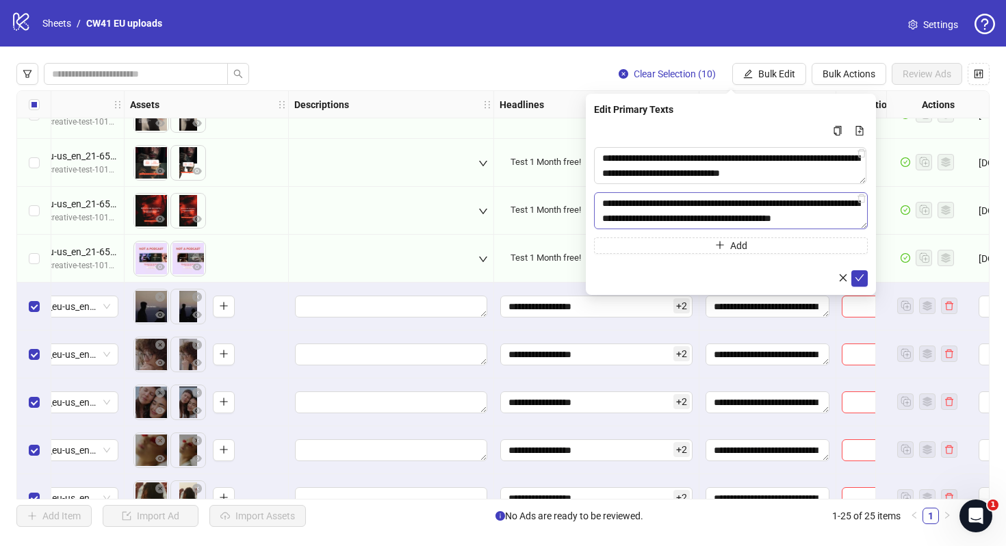
scroll to position [10, 0]
type textarea "**********"
click at [859, 276] on icon "check" at bounding box center [860, 279] width 10 height 10
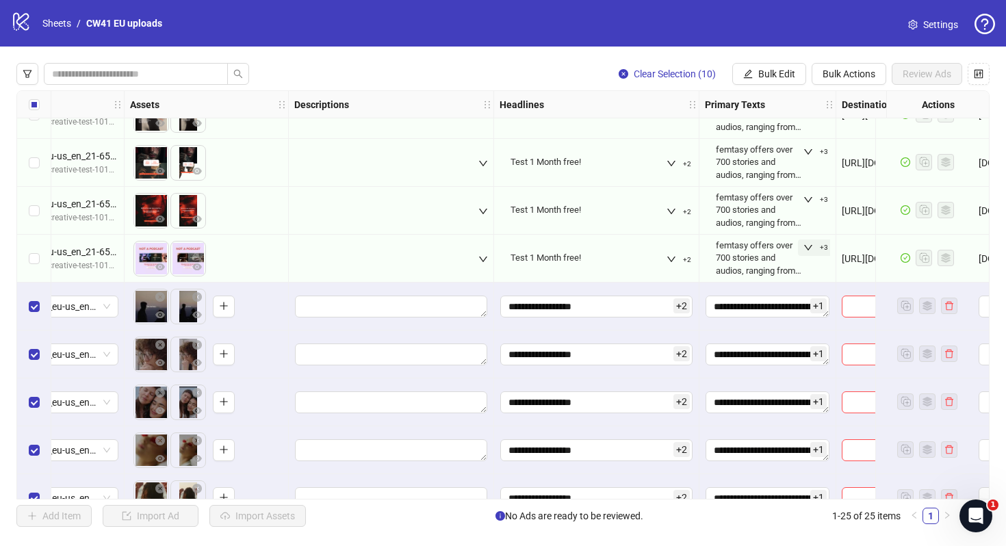
click at [813, 247] on button "+3" at bounding box center [816, 247] width 36 height 16
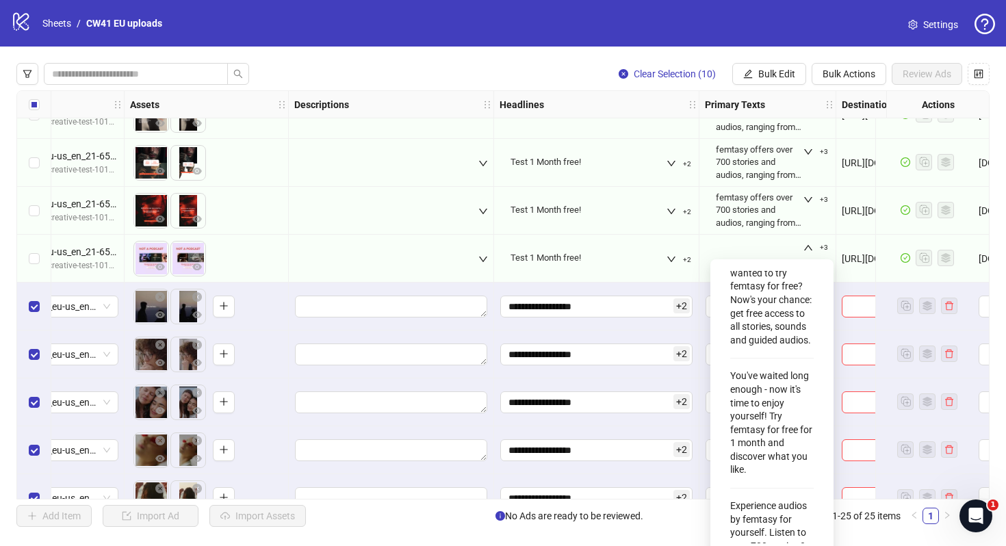
scroll to position [151, 0]
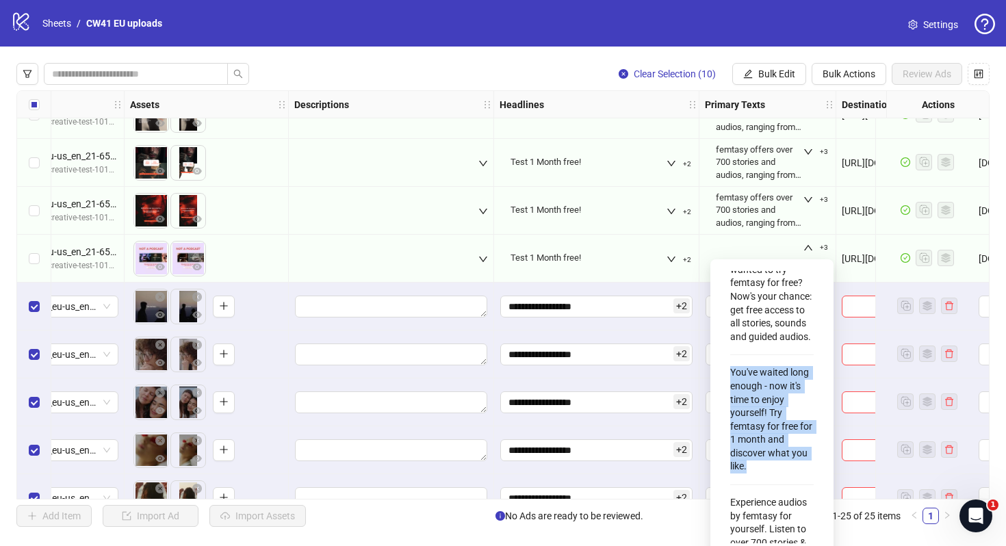
drag, startPoint x: 761, startPoint y: 466, endPoint x: 727, endPoint y: 374, distance: 97.6
click at [727, 374] on div "femtasy offers over 700 stories and audios, ranging from soft to something more…" at bounding box center [771, 407] width 101 height 274
copy div "You've waited long enough - now it's time to enjoy yourself! Try femtasy for fr…"
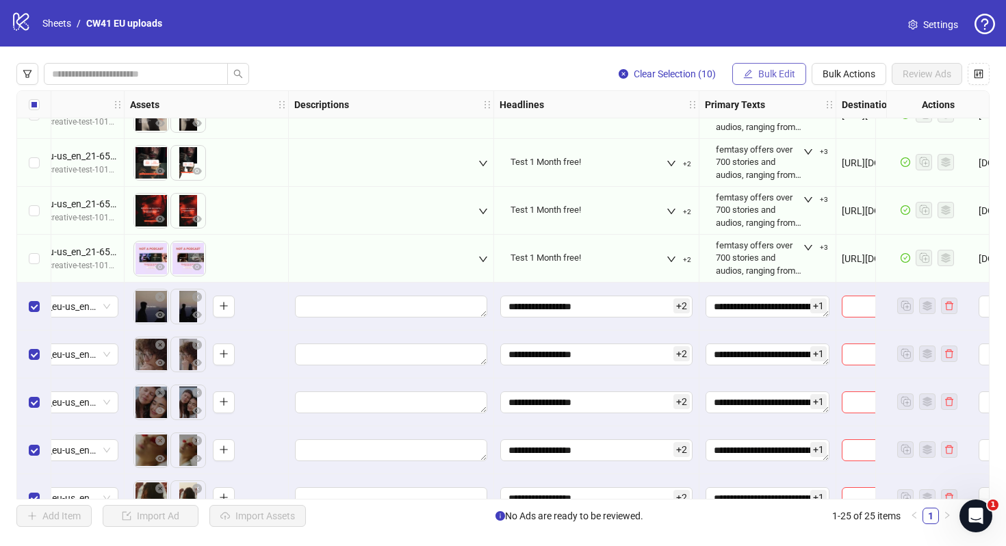
click at [775, 76] on span "Bulk Edit" at bounding box center [776, 73] width 37 height 11
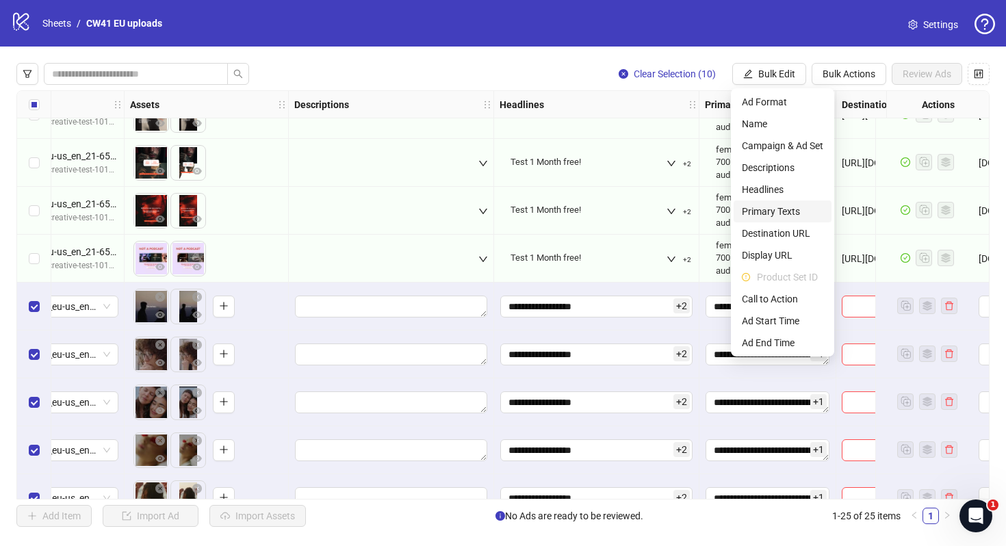
click at [787, 210] on span "Primary Texts" at bounding box center [782, 211] width 81 height 15
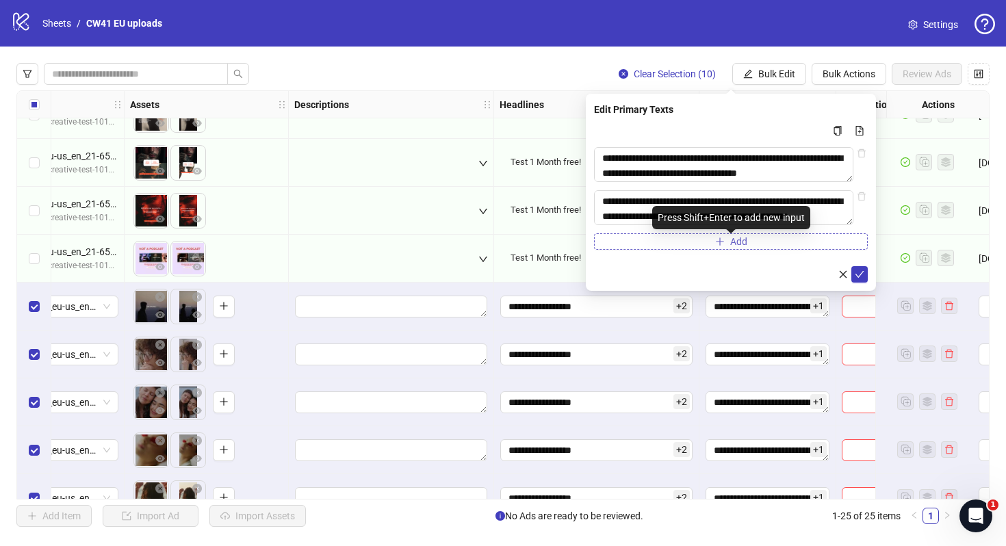
click at [777, 247] on button "Add" at bounding box center [731, 241] width 274 height 16
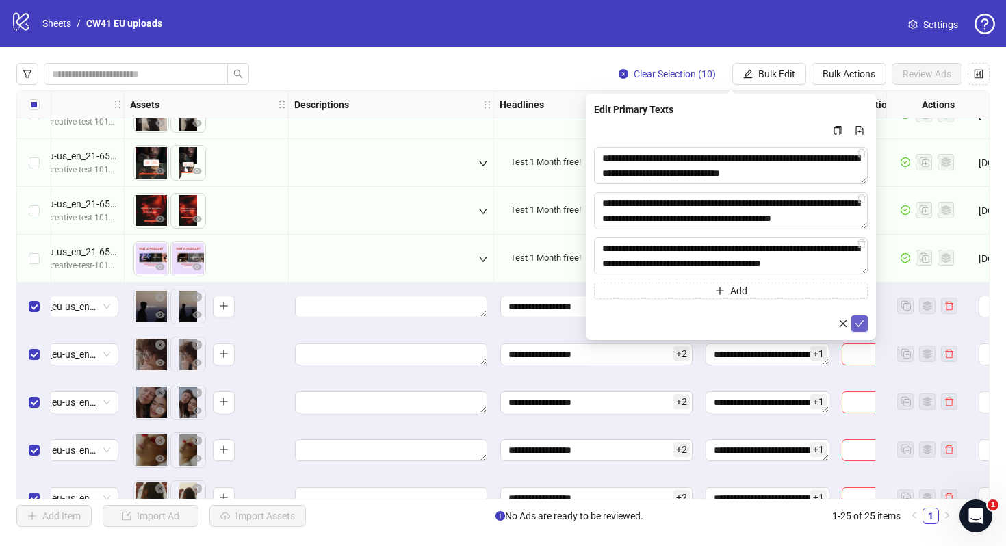
type textarea "**********"
click at [860, 324] on icon "check" at bounding box center [859, 323] width 9 height 7
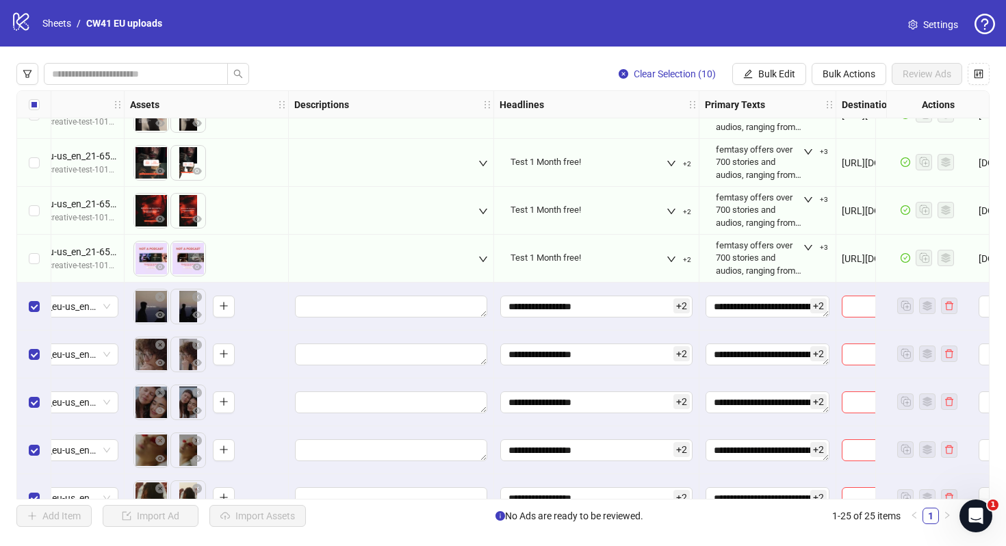
click at [813, 244] on icon "down" at bounding box center [808, 248] width 10 height 10
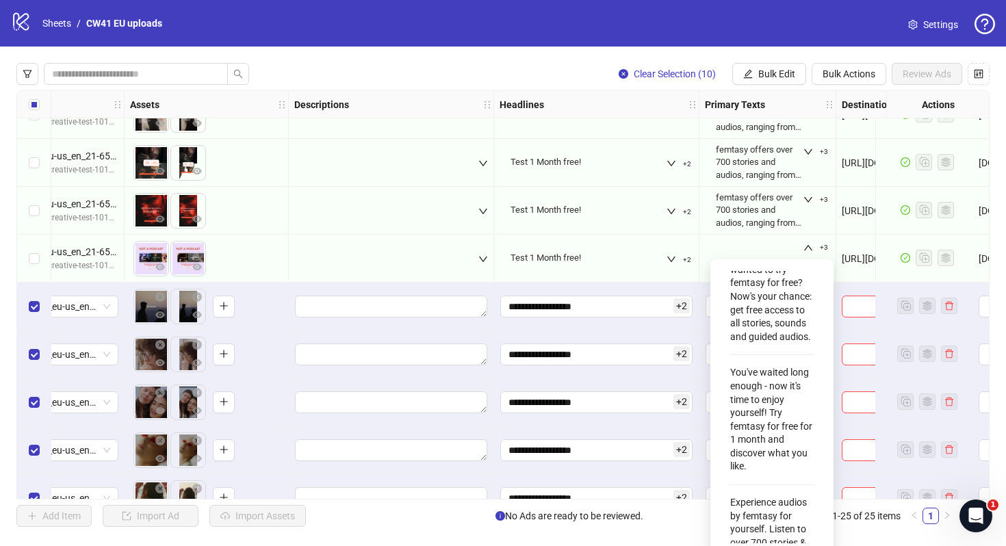
scroll to position [198, 0]
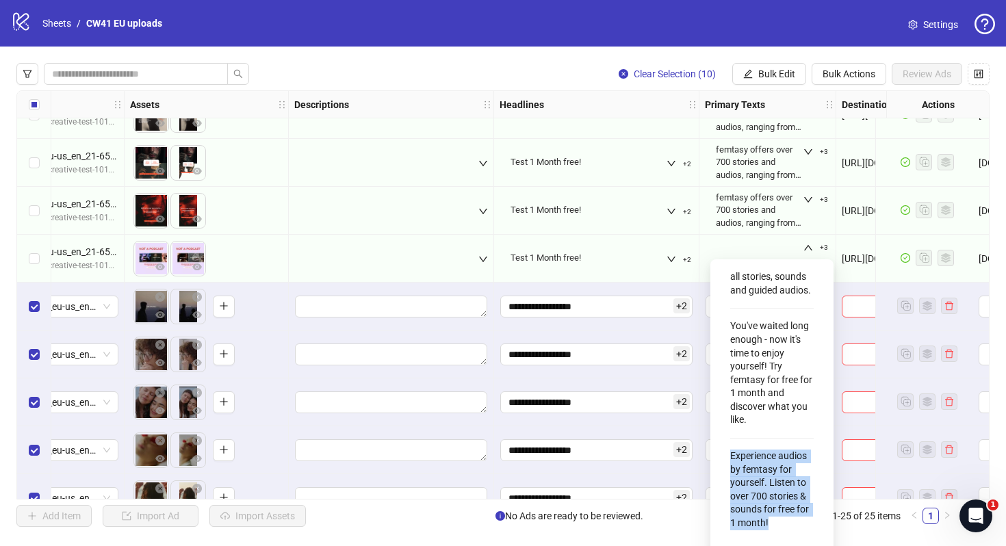
drag, startPoint x: 731, startPoint y: 456, endPoint x: 783, endPoint y: 521, distance: 83.2
click at [783, 521] on div "Experience audios by femtasy for yourself. Listen to over 700 stories & sounds …" at bounding box center [771, 490] width 83 height 92
copy div "Experience audios by femtasy for yourself. Listen to over 700 stories & sounds …"
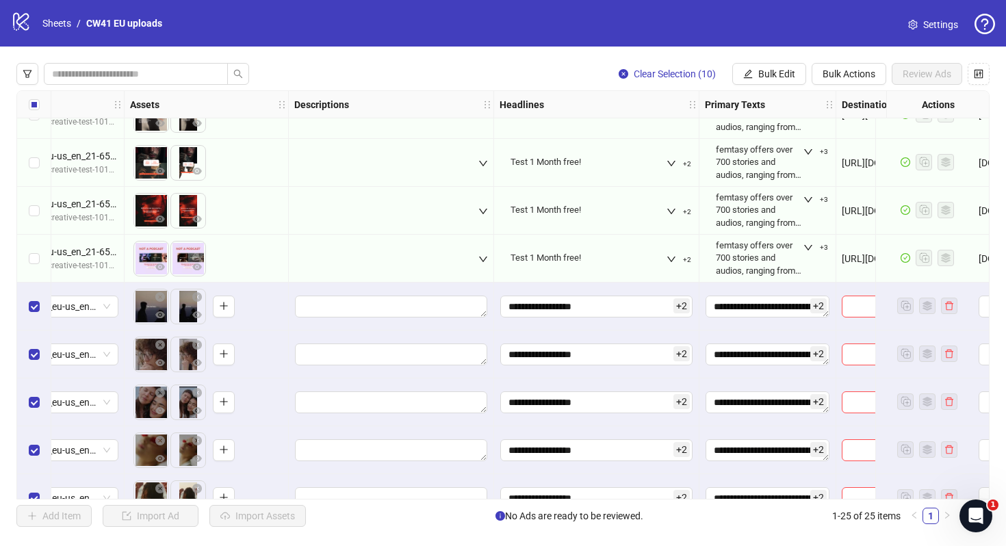
click at [703, 475] on div "**********" at bounding box center [767, 498] width 137 height 48
click at [789, 81] on button "Bulk Edit" at bounding box center [769, 74] width 74 height 22
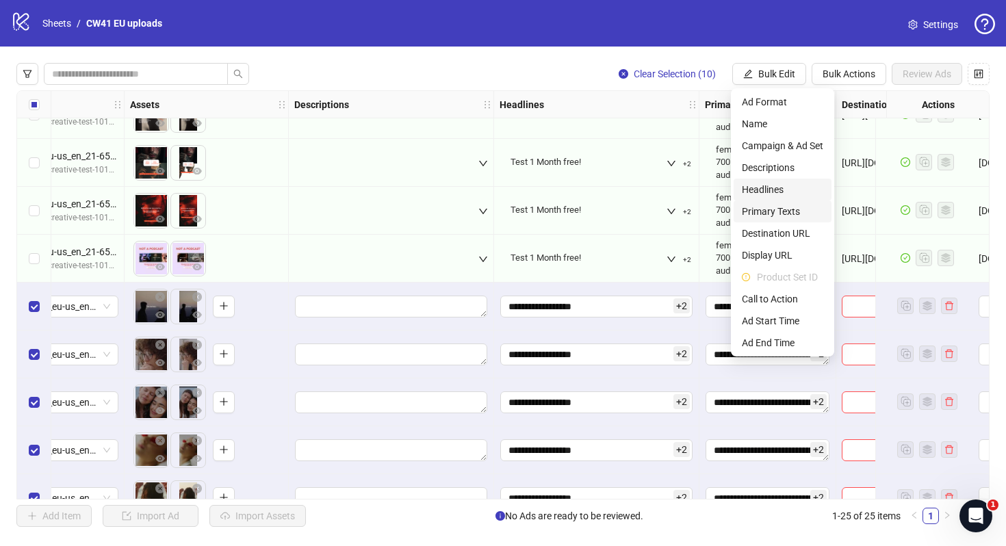
click at [799, 211] on span "Primary Texts" at bounding box center [782, 211] width 81 height 15
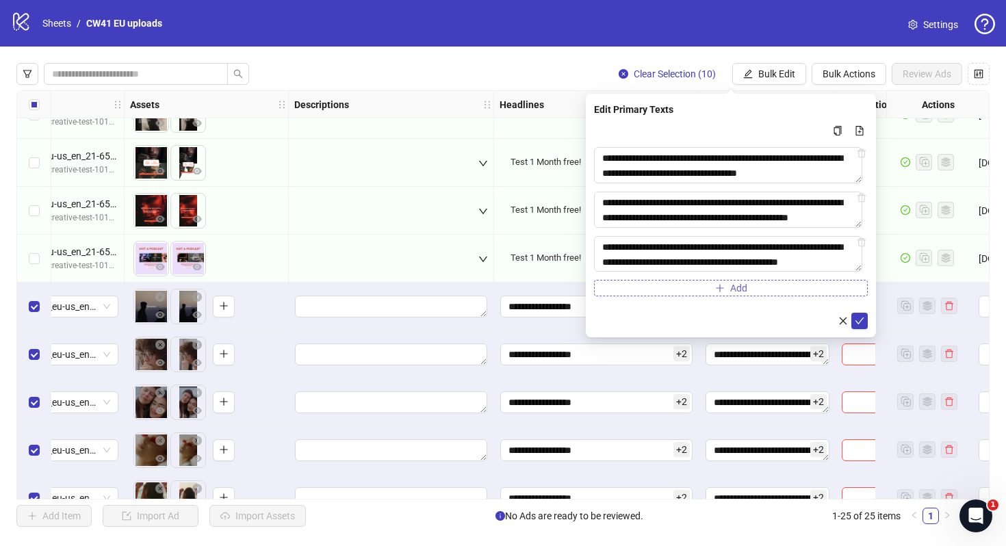
click at [730, 296] on button "Add" at bounding box center [731, 288] width 274 height 16
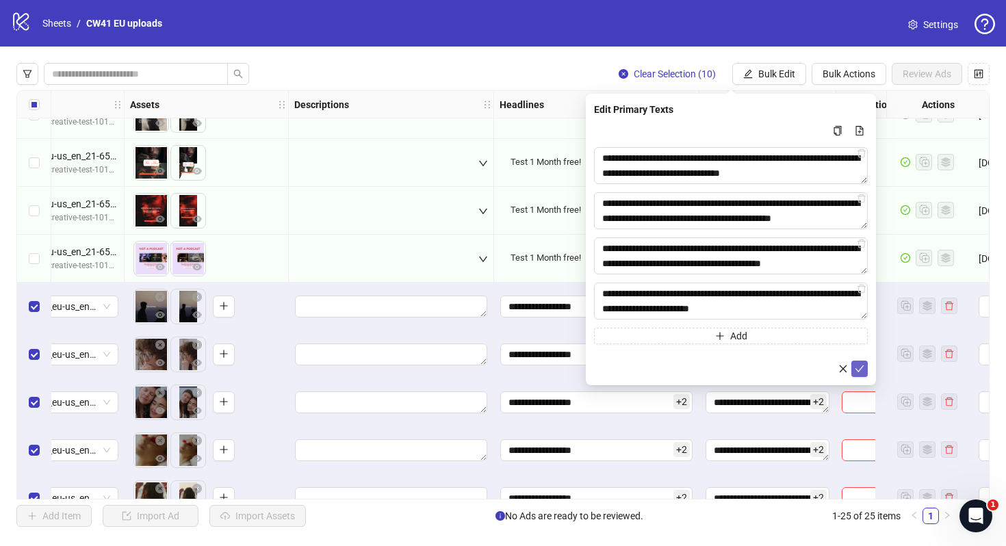
type textarea "**********"
click at [859, 371] on icon "check" at bounding box center [860, 369] width 10 height 10
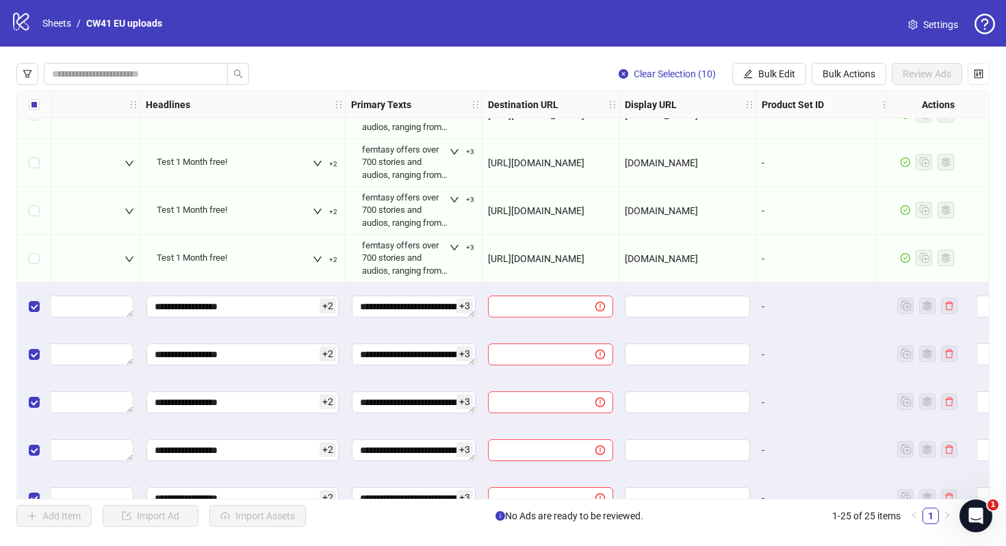
scroll to position [554, 886]
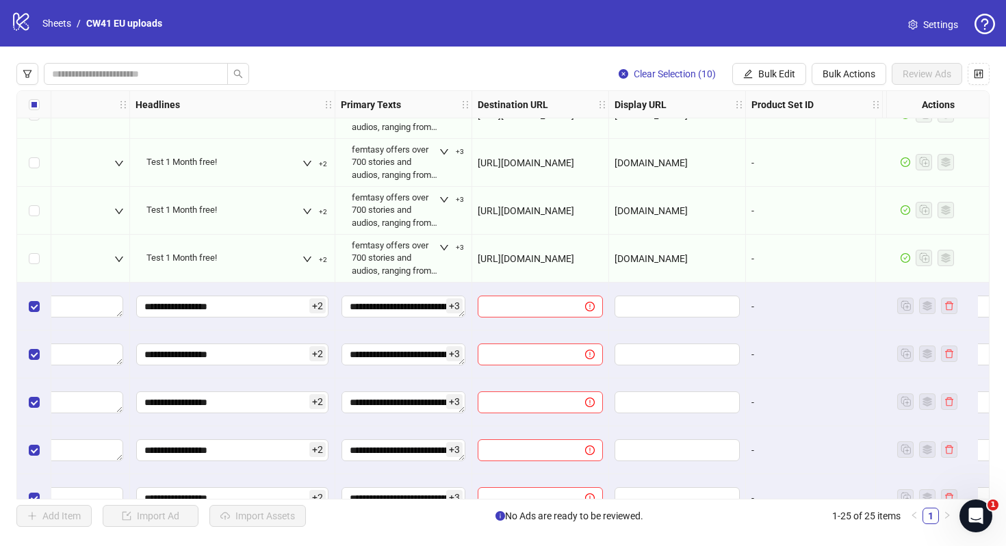
click at [574, 209] on span "https://audiosforwomen.webflow.io/en-gb/ps-september-version" at bounding box center [526, 210] width 96 height 11
drag, startPoint x: 712, startPoint y: 211, endPoint x: 610, endPoint y: 211, distance: 101.9
click at [611, 211] on div "audiosforwomen.com" at bounding box center [677, 211] width 137 height 48
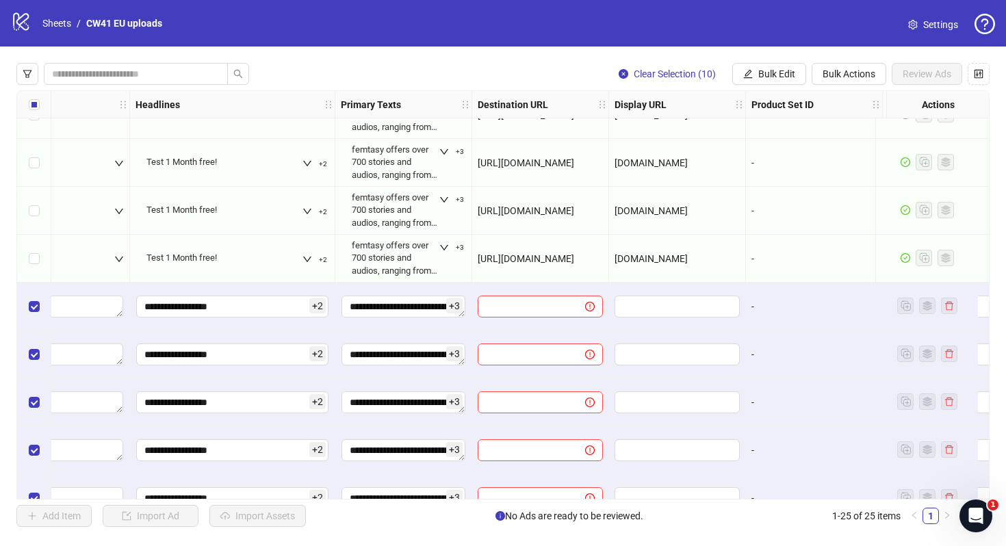
copy span "audiosforwomen.com"
click at [797, 73] on button "Bulk Edit" at bounding box center [769, 74] width 74 height 22
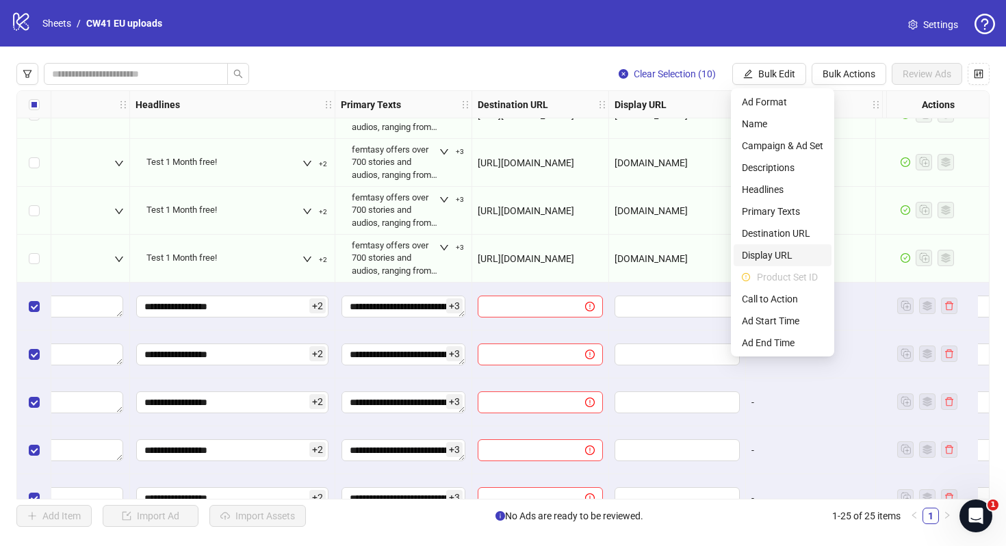
click at [779, 255] on span "Display URL" at bounding box center [782, 255] width 81 height 15
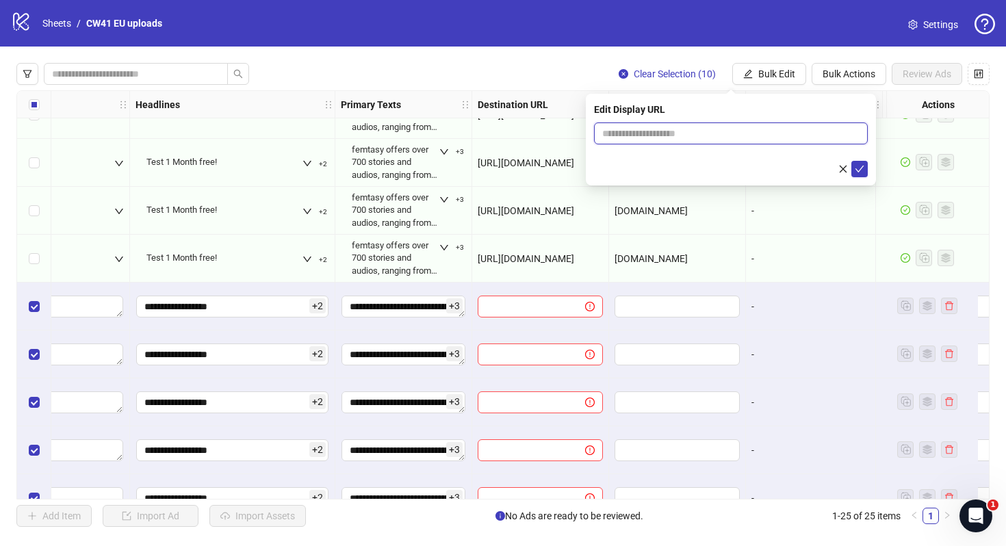
click at [767, 138] on input "text" at bounding box center [731, 133] width 274 height 22
paste input "**********"
type input "**********"
click at [855, 170] on icon "check" at bounding box center [860, 169] width 10 height 10
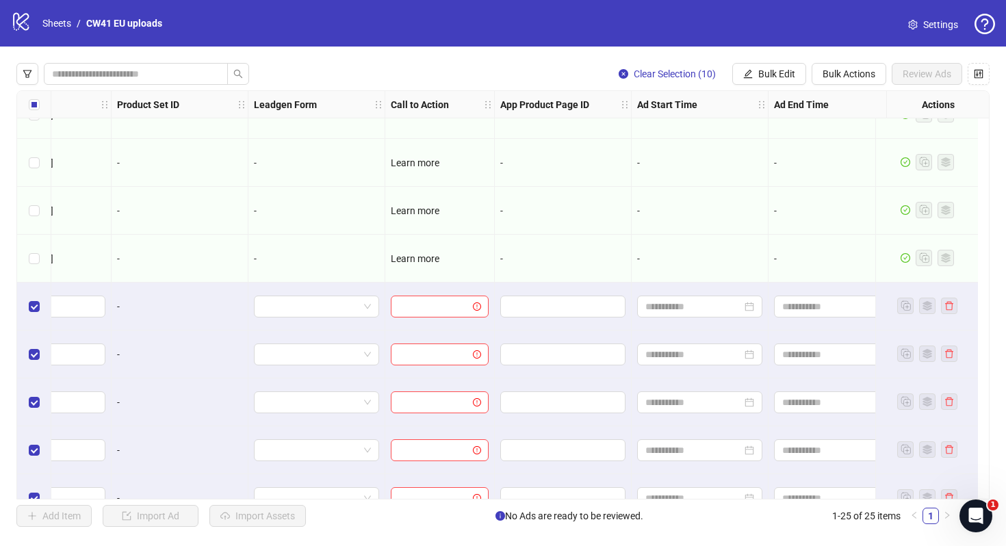
scroll to position [554, 1550]
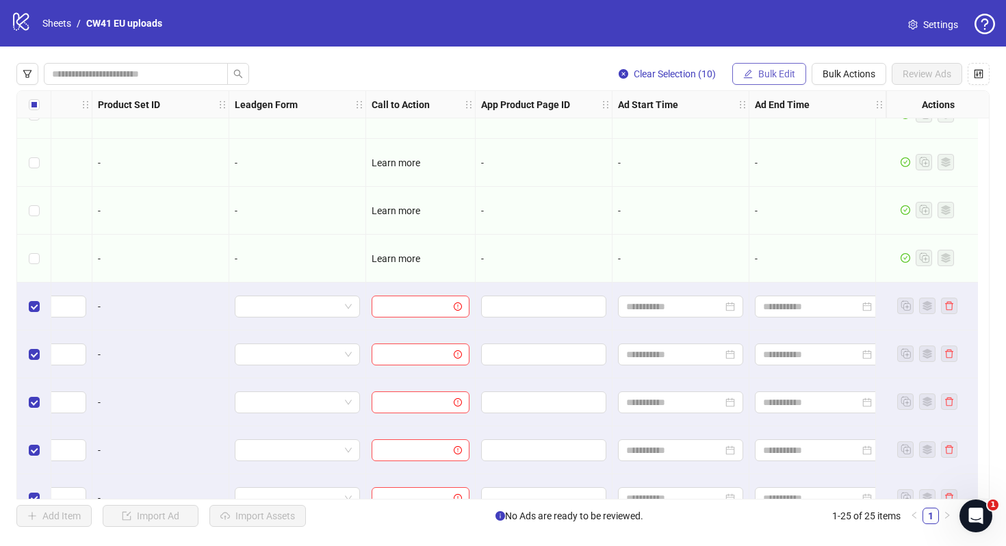
click at [774, 68] on button "Bulk Edit" at bounding box center [769, 74] width 74 height 22
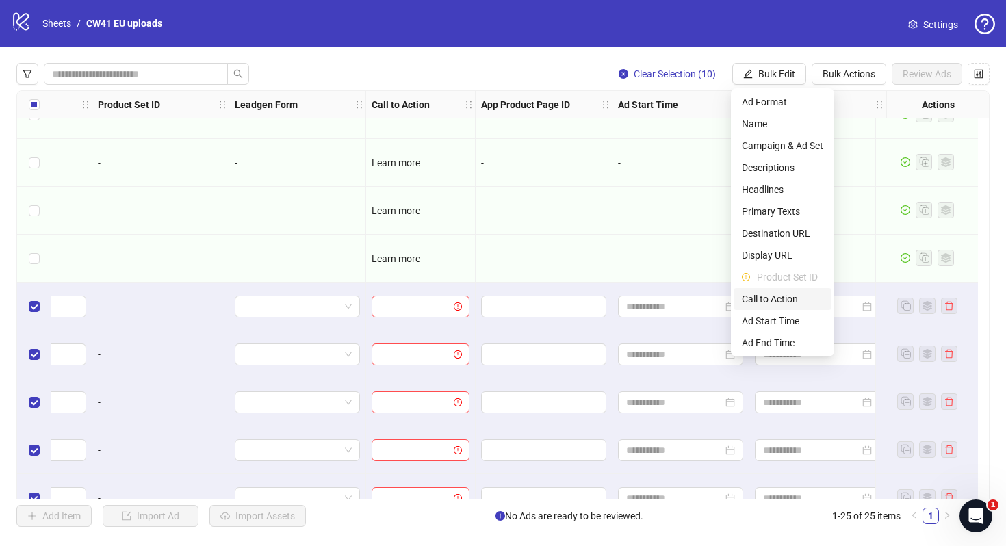
click at [810, 304] on span "Call to Action" at bounding box center [782, 298] width 81 height 15
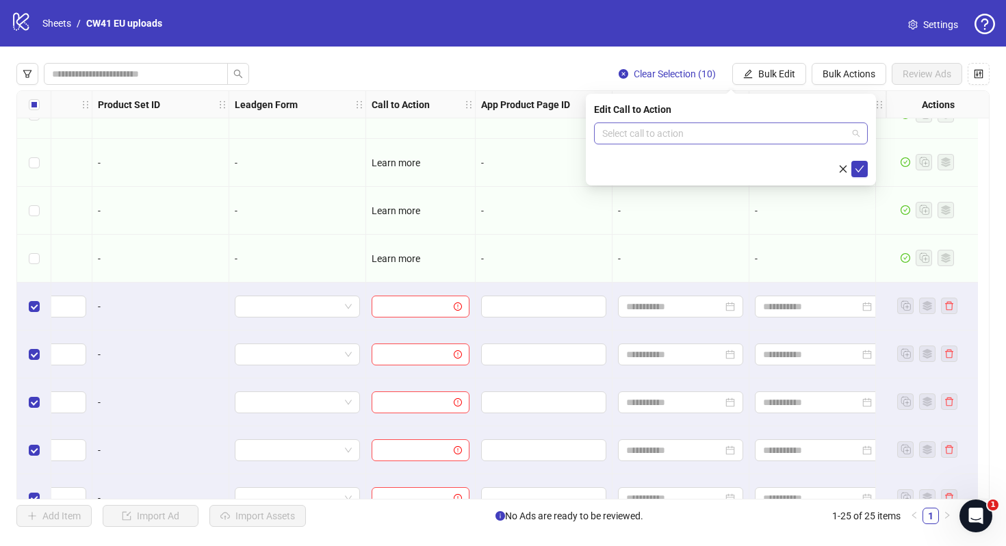
click at [804, 131] on input "search" at bounding box center [724, 133] width 245 height 21
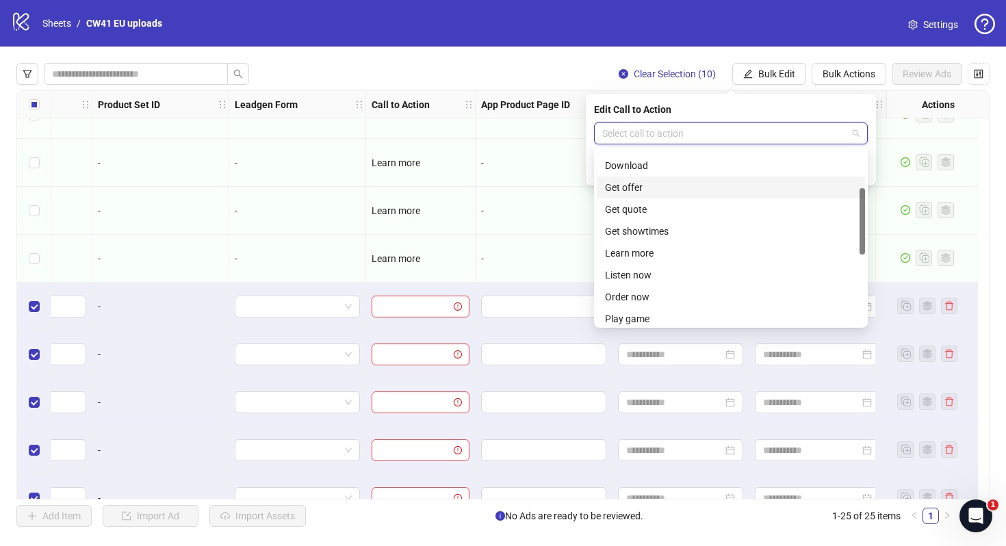
scroll to position [107, 0]
click at [757, 246] on div "Learn more" at bounding box center [731, 251] width 252 height 15
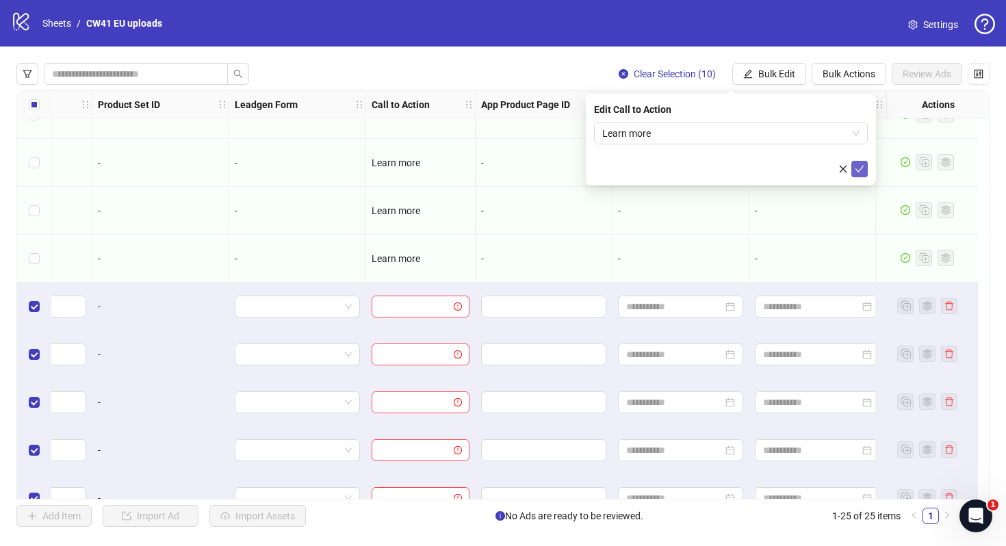
click at [860, 169] on icon "check" at bounding box center [859, 169] width 9 height 7
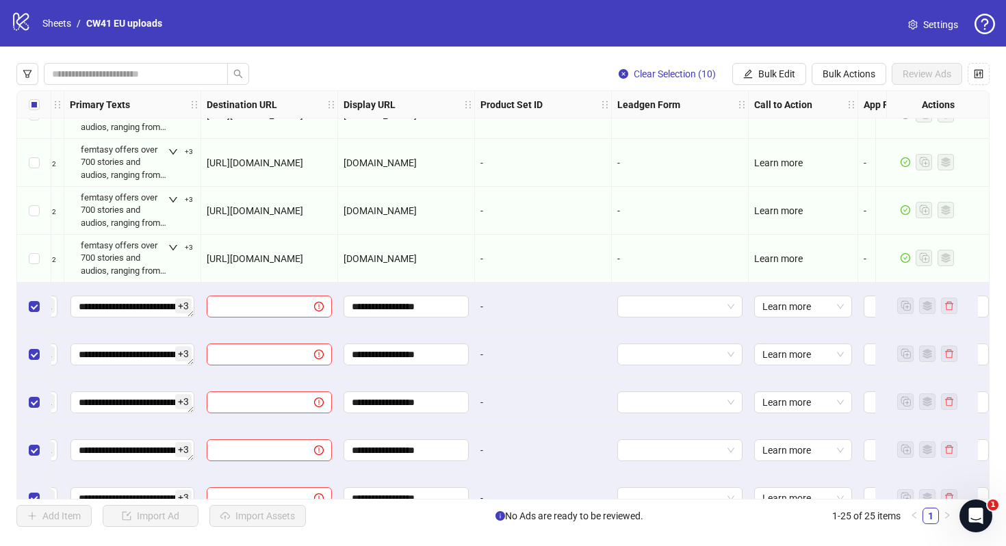
scroll to position [554, 962]
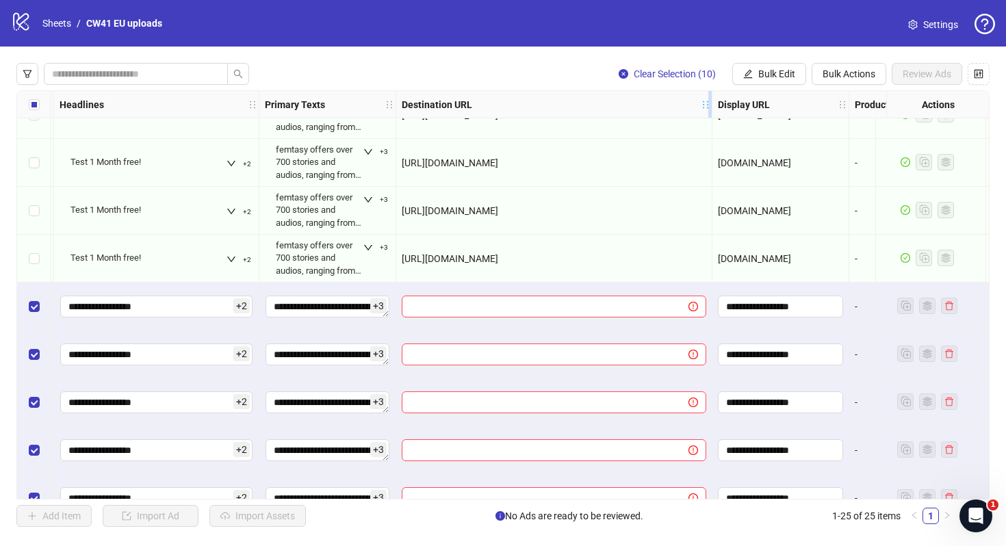
drag, startPoint x: 530, startPoint y: 103, endPoint x: 710, endPoint y: 107, distance: 180.0
click at [710, 107] on icon "holder" at bounding box center [715, 105] width 10 height 10
drag, startPoint x: 679, startPoint y: 255, endPoint x: 400, endPoint y: 250, distance: 279.2
click at [400, 250] on div "https://audiosforwomen.webflow.io/en-gb/ps-september-version" at bounding box center [554, 259] width 316 height 48
copy span "https://audiosforwomen.webflow.io/en-gb/ps-september-version"
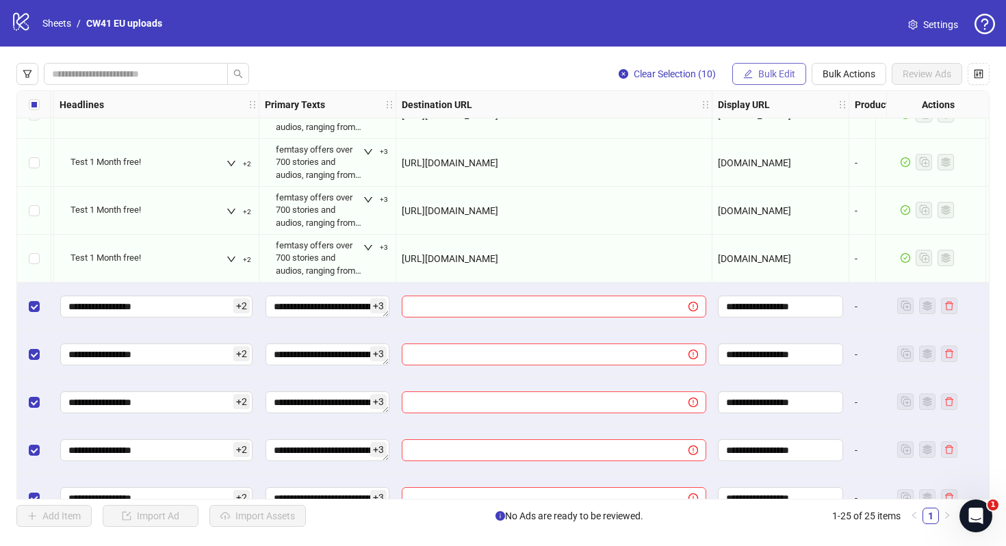
click at [758, 83] on button "Bulk Edit" at bounding box center [769, 74] width 74 height 22
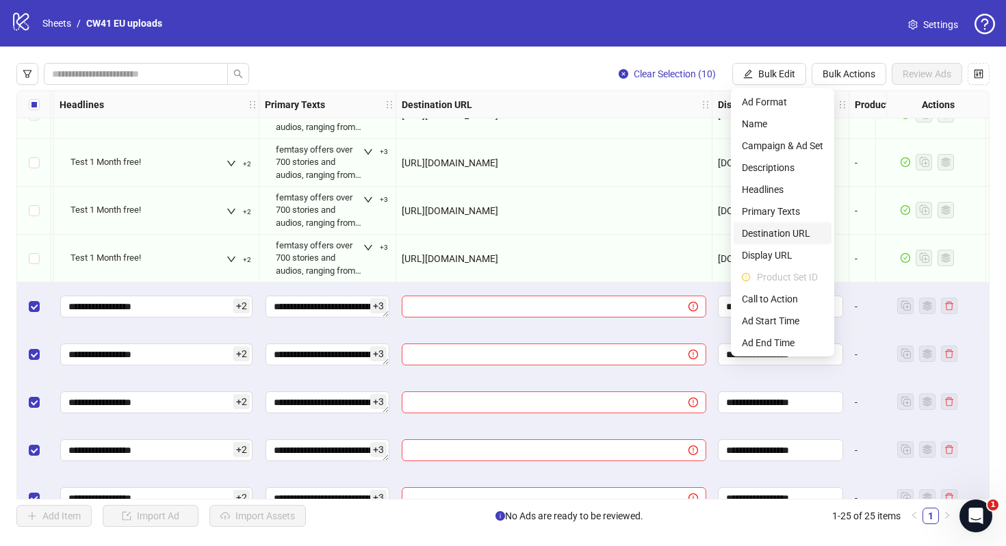
click at [803, 231] on span "Destination URL" at bounding box center [782, 233] width 81 height 15
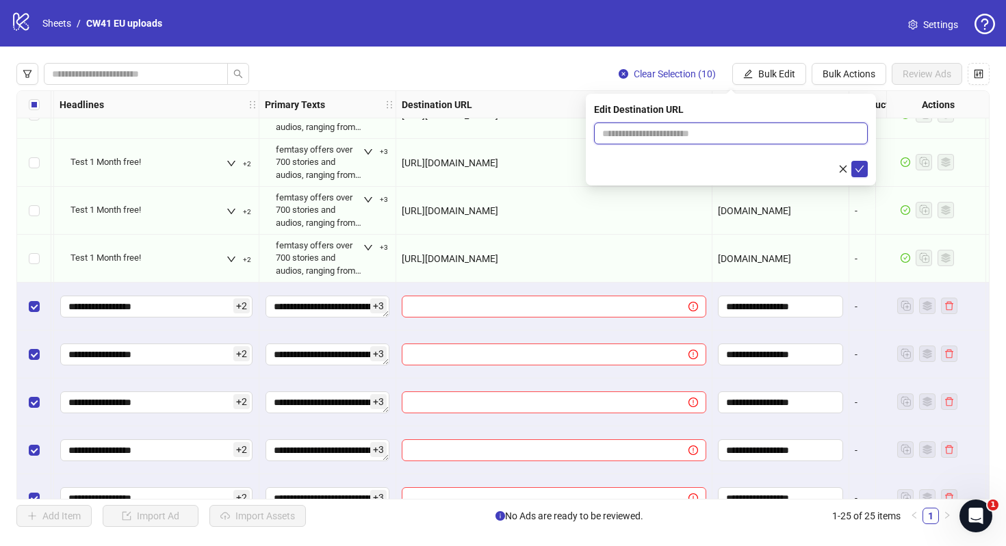
click at [689, 131] on input "text" at bounding box center [725, 133] width 246 height 15
paste input "**********"
type input "**********"
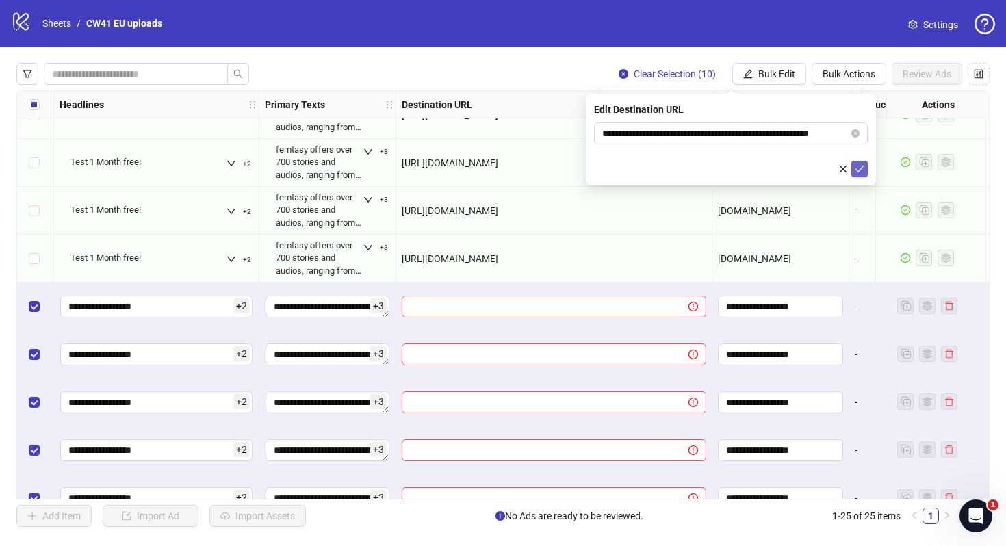
click at [863, 169] on icon "check" at bounding box center [860, 169] width 10 height 10
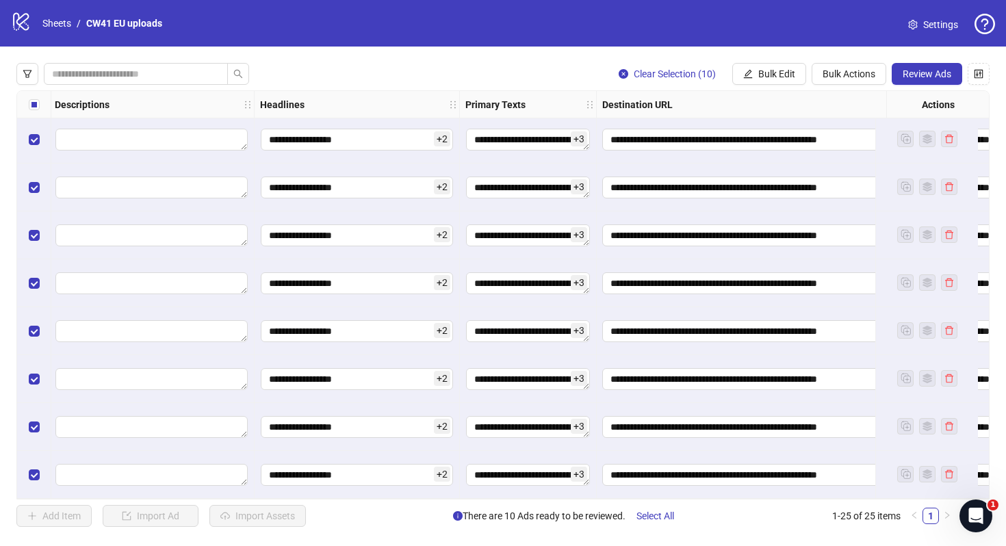
scroll to position [822, 785]
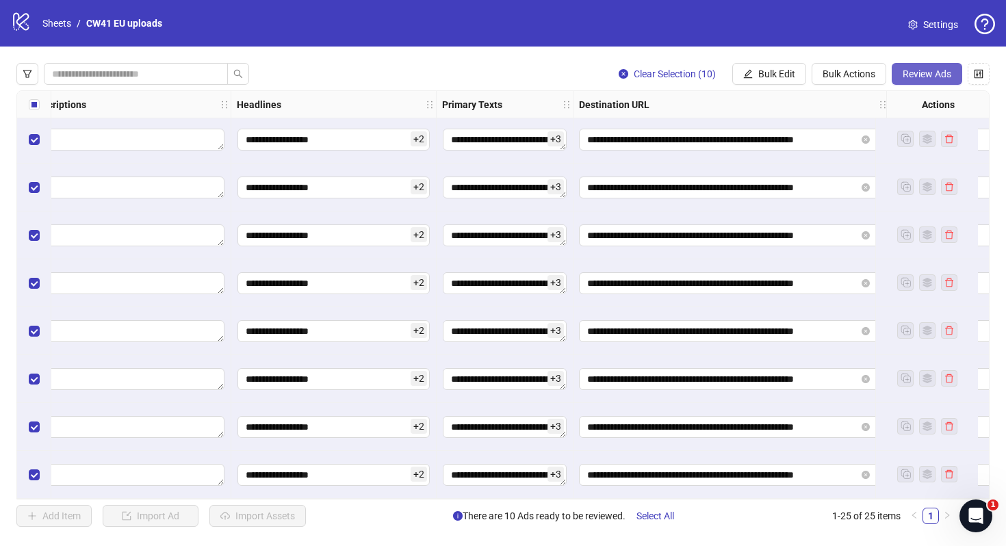
click at [922, 73] on span "Review Ads" at bounding box center [926, 73] width 49 height 11
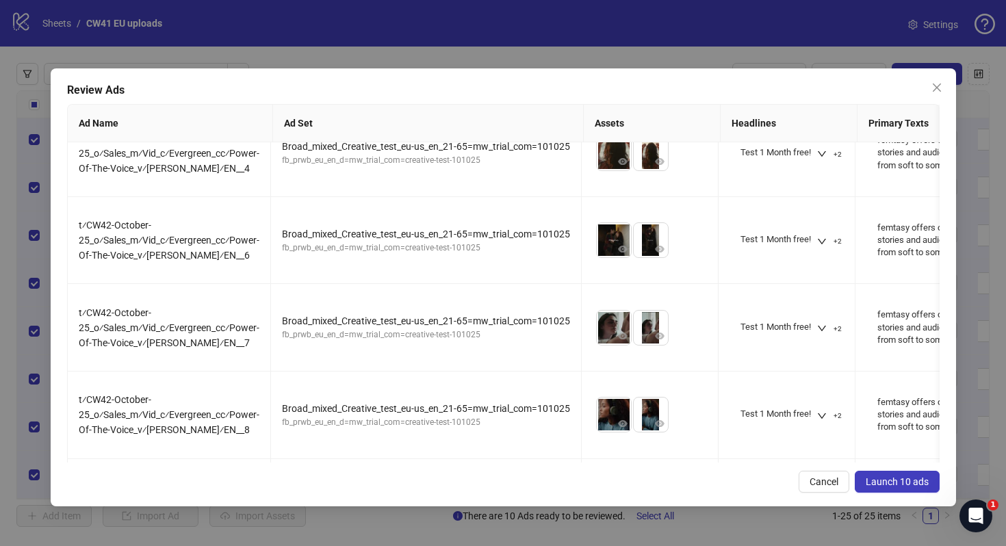
scroll to position [553, 0]
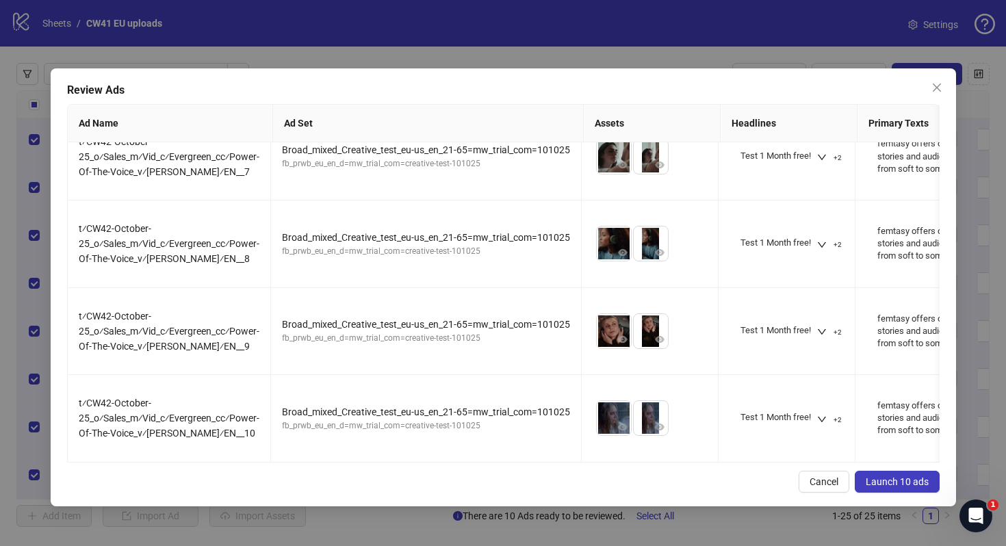
click at [860, 478] on button "Launch 10 ads" at bounding box center [897, 482] width 85 height 22
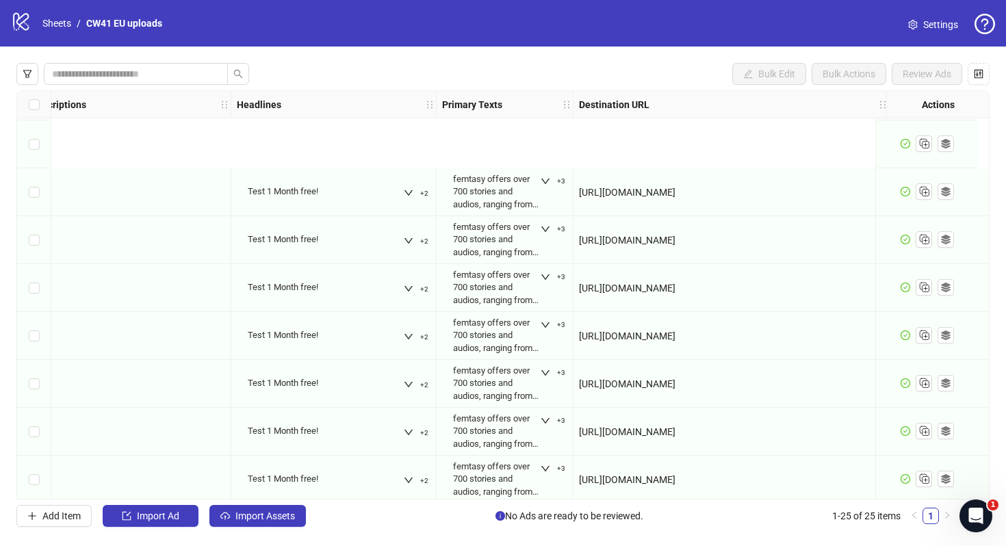
scroll to position [822, 785]
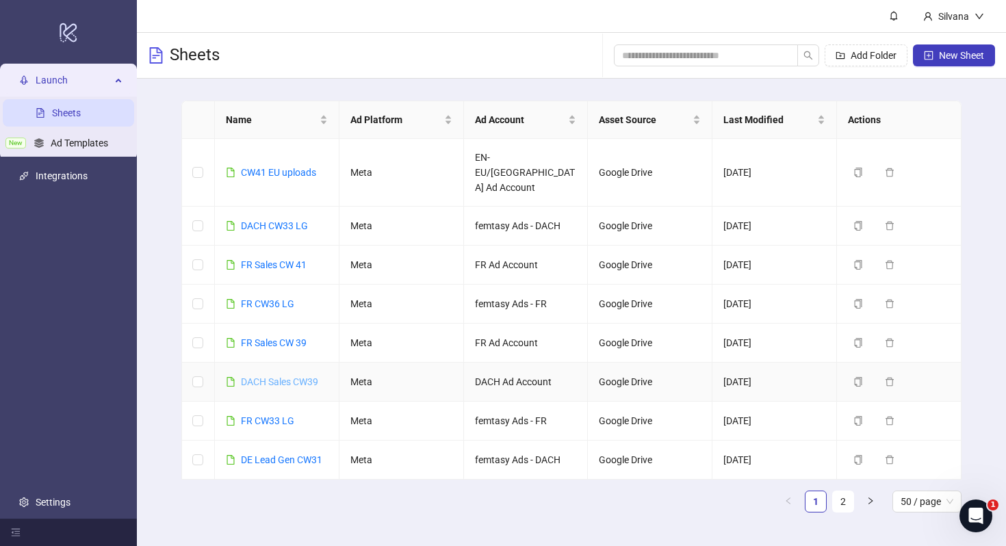
click at [288, 376] on link "DACH Sales CW39" at bounding box center [279, 381] width 77 height 11
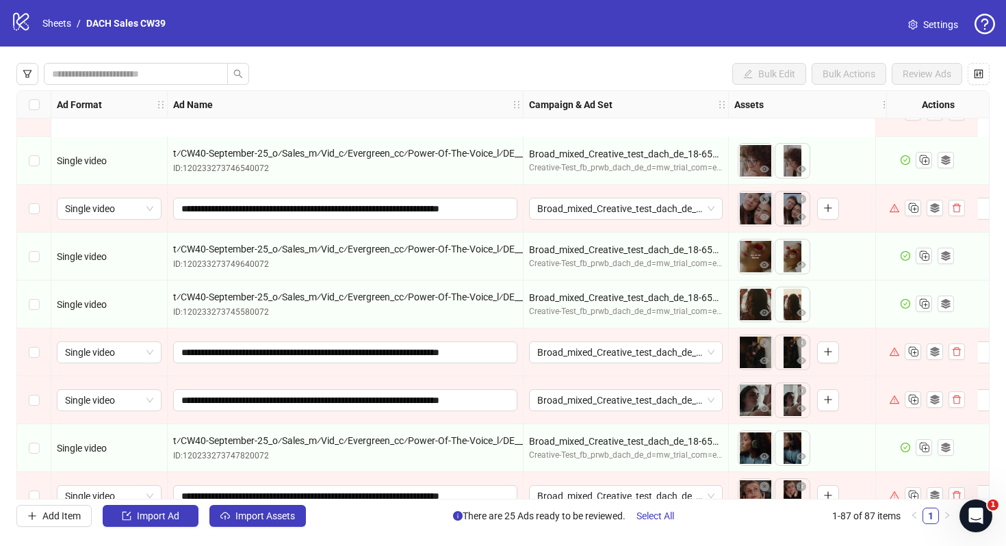
scroll to position [3447, 0]
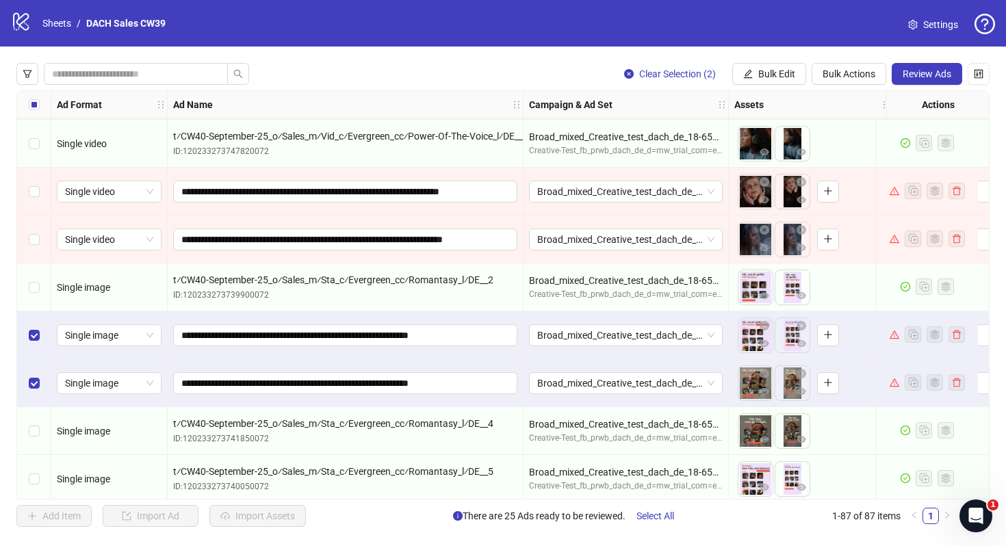
click at [27, 239] on div "Select row 75" at bounding box center [34, 240] width 34 height 48
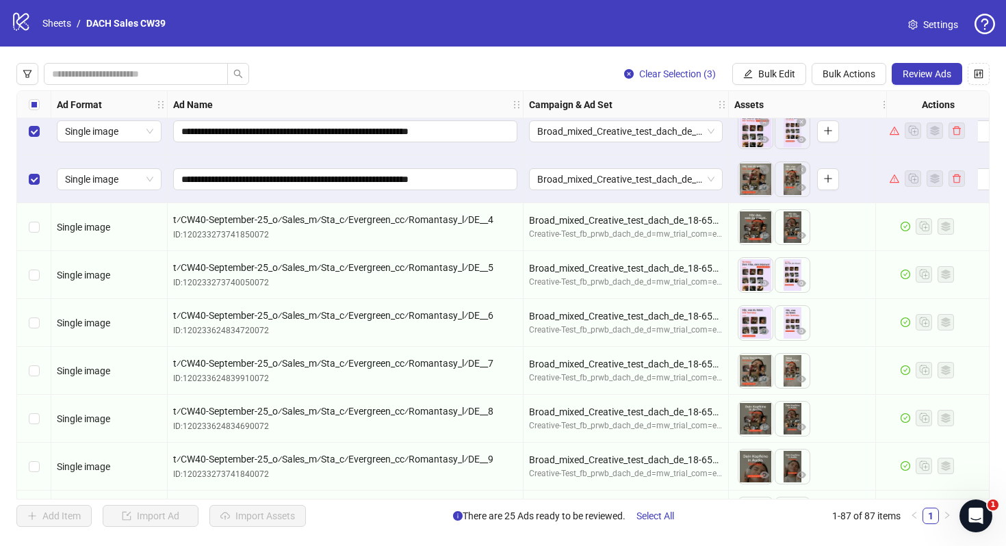
scroll to position [3792, 0]
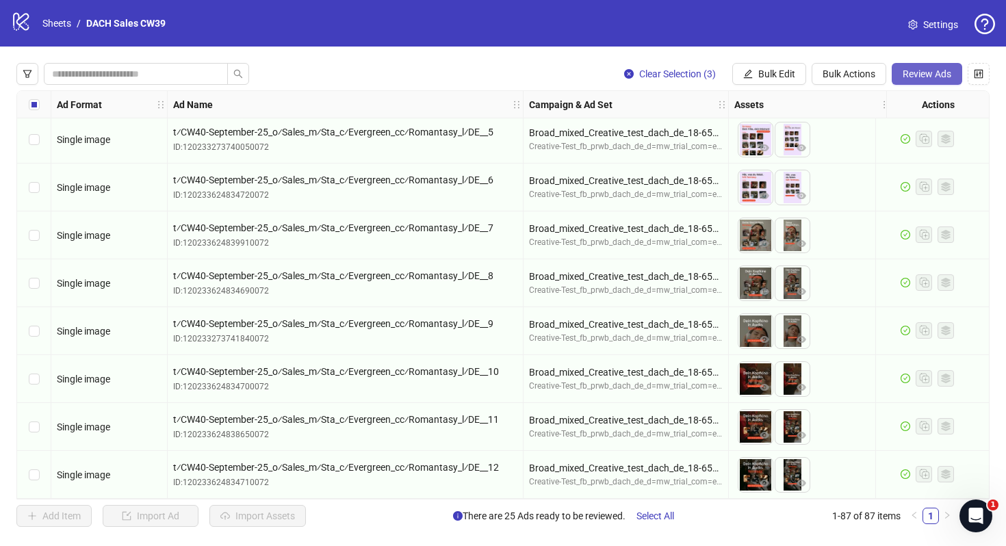
click at [942, 66] on button "Review Ads" at bounding box center [926, 74] width 70 height 22
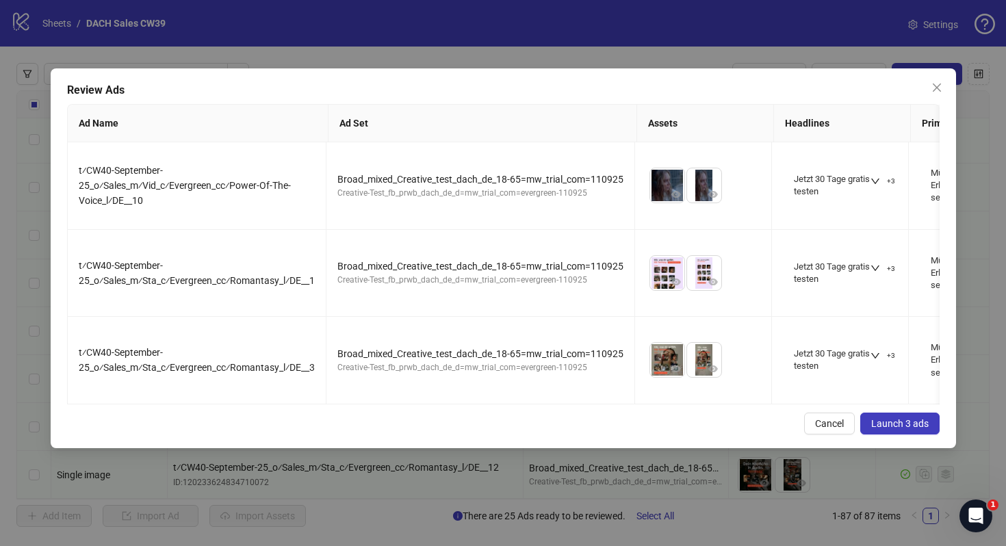
click at [913, 421] on span "Launch 3 ads" at bounding box center [899, 423] width 57 height 11
